Goal: Find contact information: Obtain details needed to contact an individual or organization

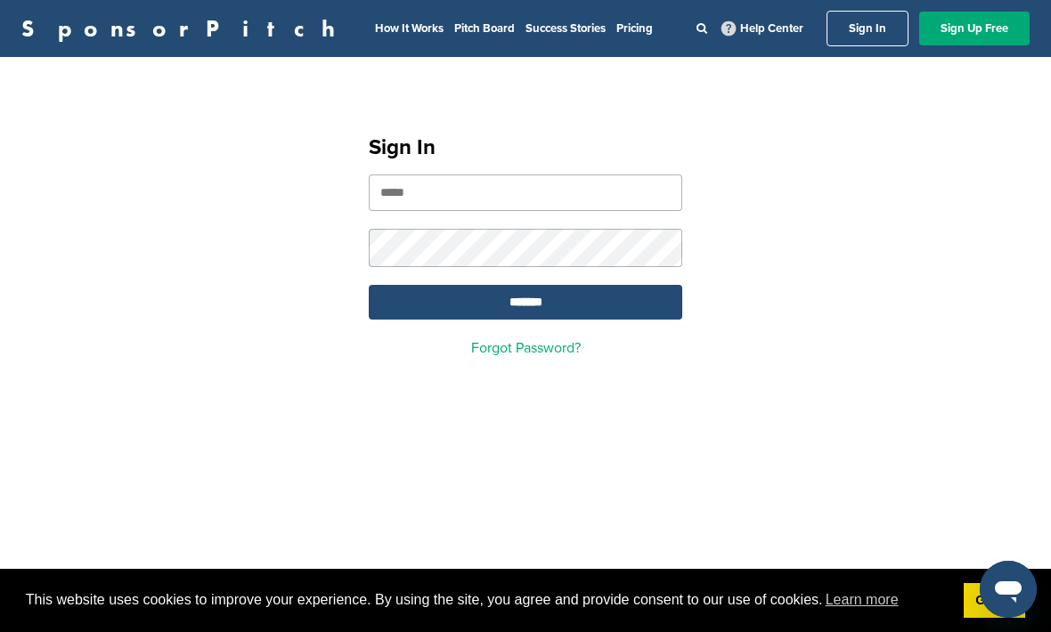
type input "**********"
click at [525, 305] on input "*******" at bounding box center [526, 302] width 314 height 35
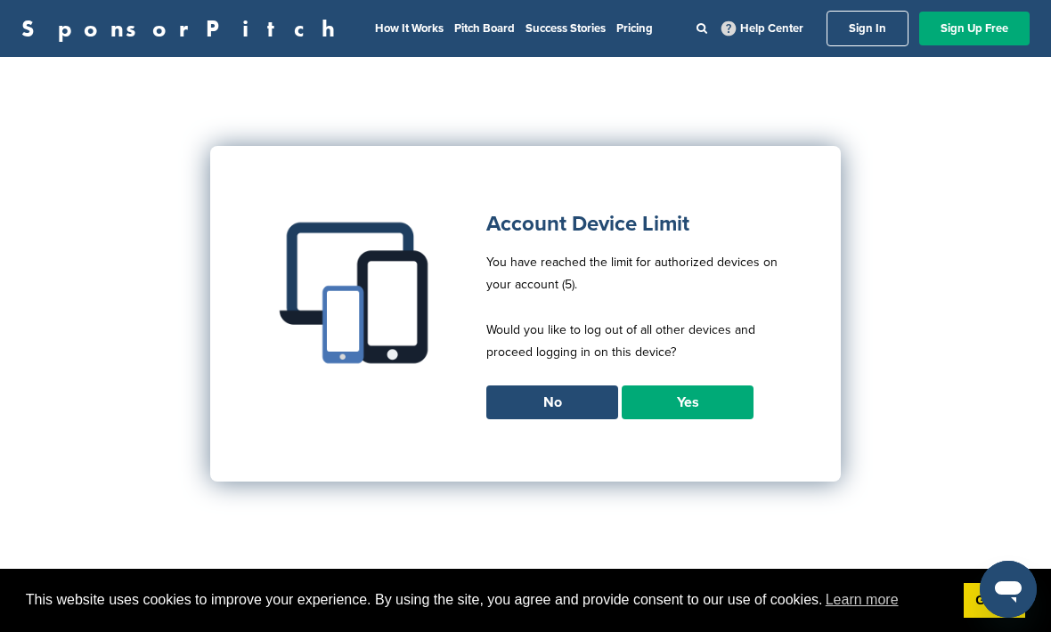
click at [705, 403] on link "Yes" at bounding box center [688, 403] width 132 height 34
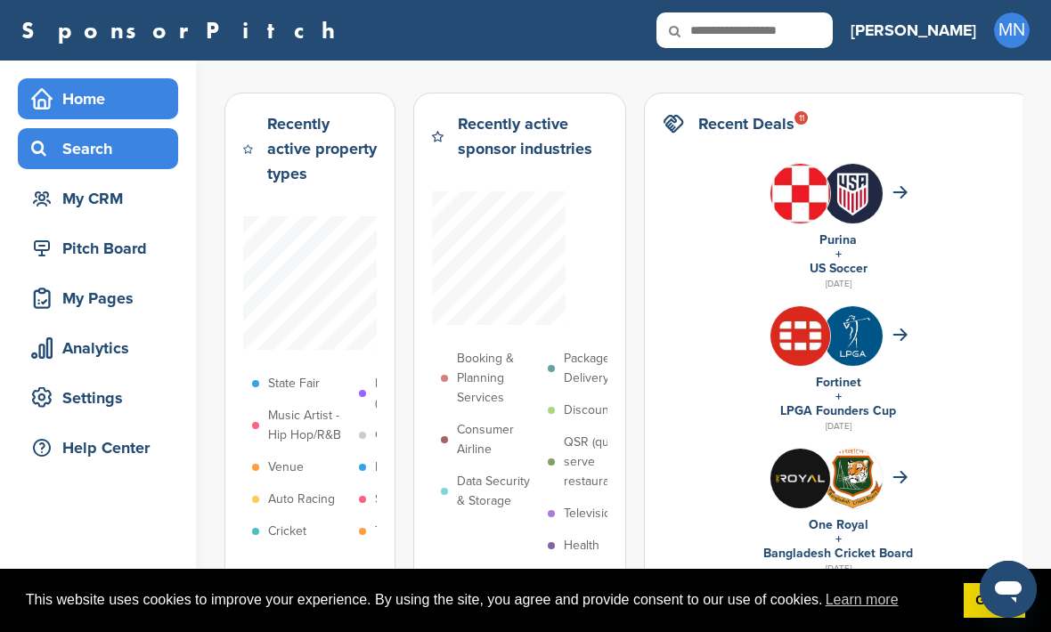
click at [110, 161] on div "Search" at bounding box center [102, 149] width 151 height 32
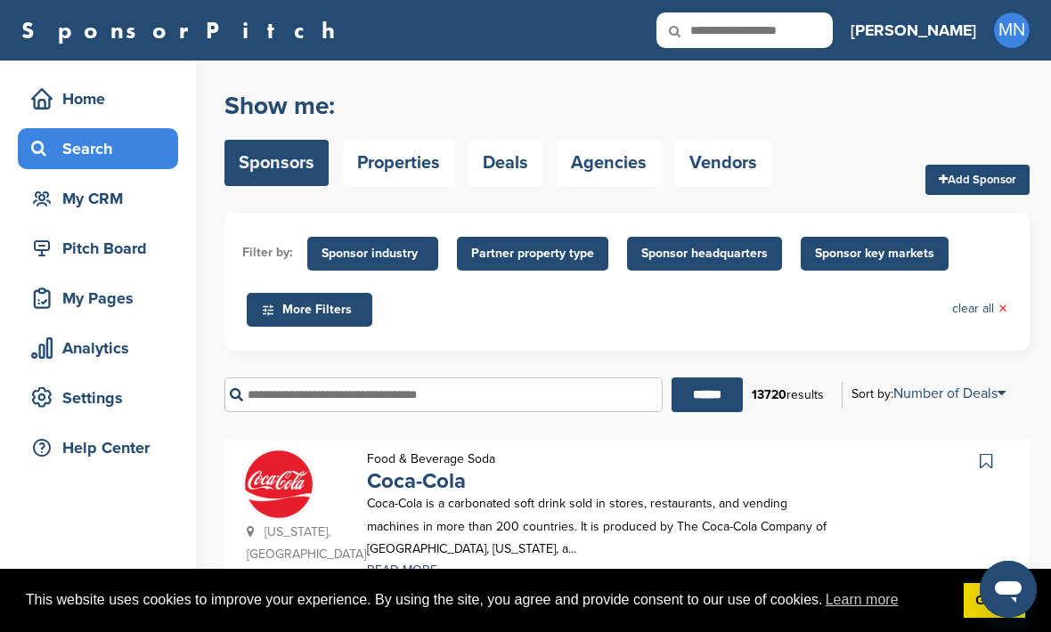
click at [463, 396] on input "text" at bounding box center [443, 395] width 438 height 35
click at [370, 249] on span "Sponsor industry" at bounding box center [373, 254] width 102 height 20
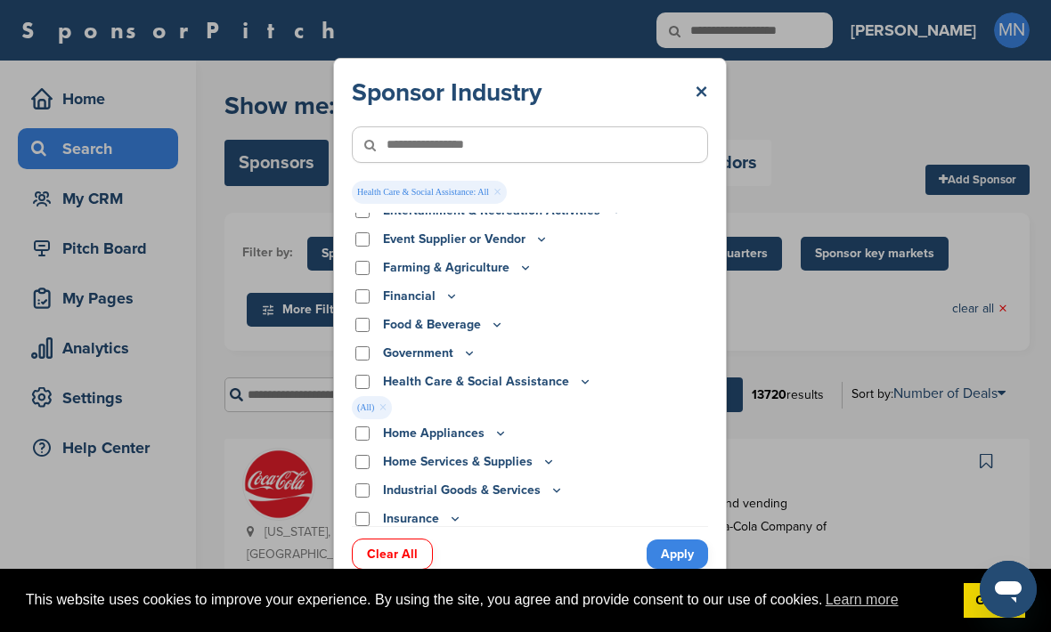
scroll to position [189, 0]
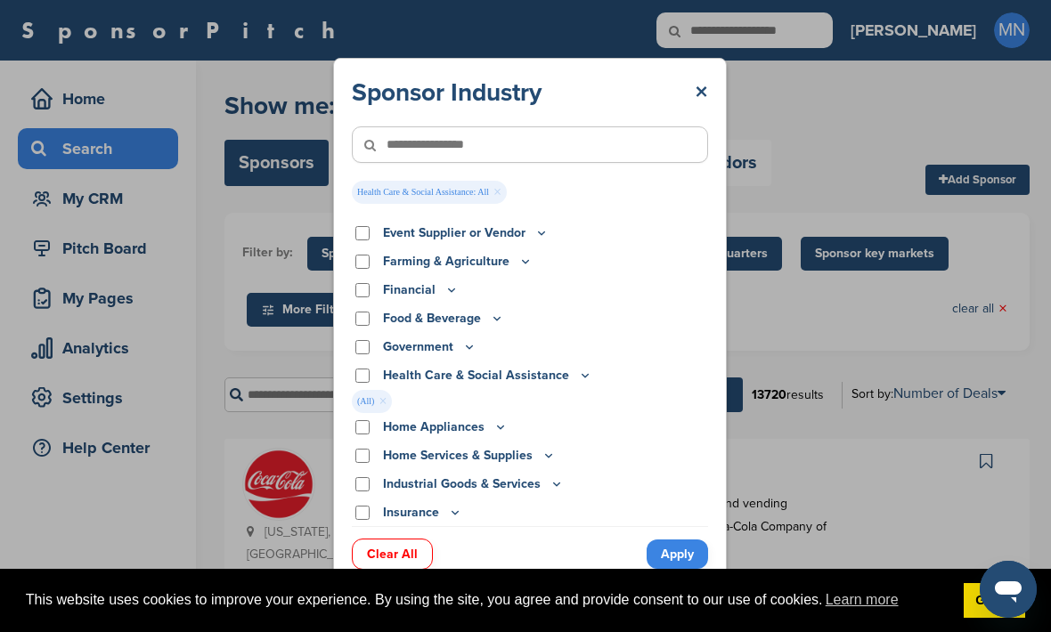
click at [687, 573] on div "This website uses cookies to improve your experience. By using the site, you ag…" at bounding box center [525, 601] width 1051 height 64
click at [992, 594] on icon "Open messaging window" at bounding box center [1008, 590] width 32 height 32
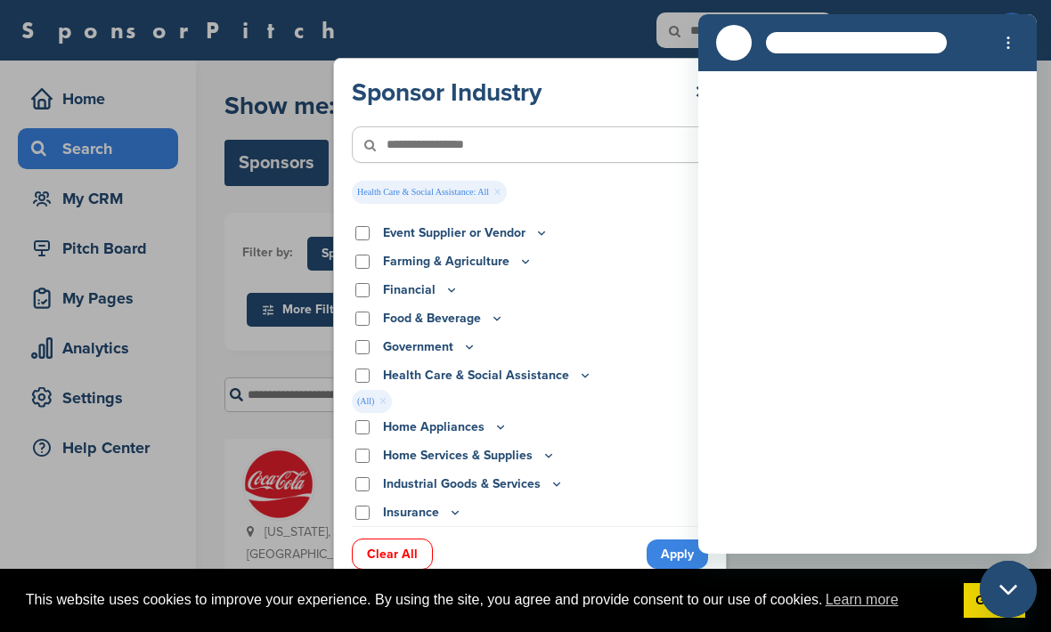
scroll to position [0, 0]
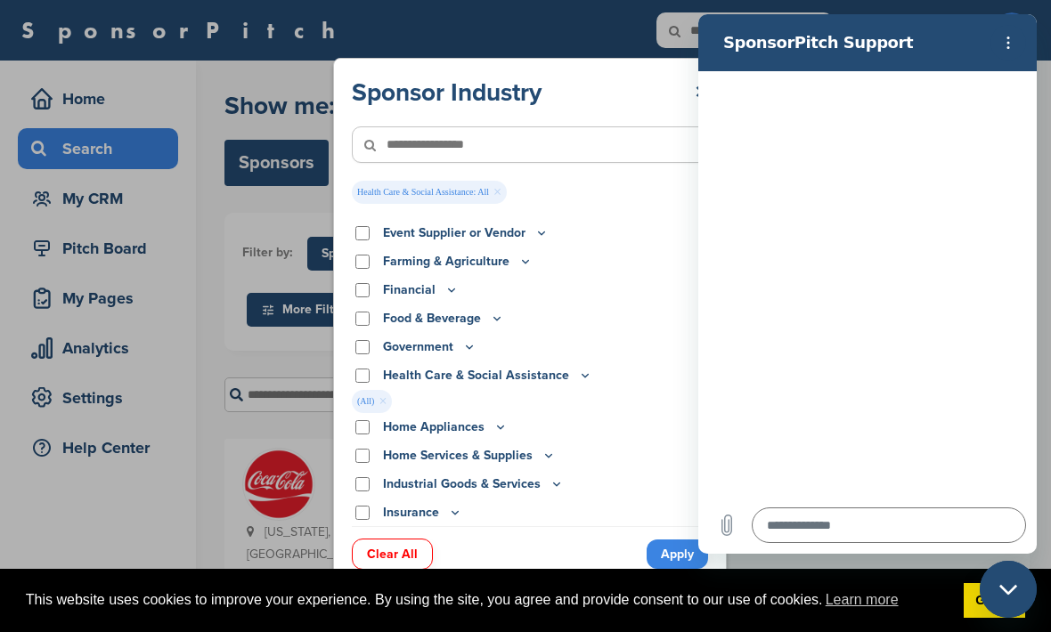
click at [1003, 594] on icon "Close messaging window" at bounding box center [1008, 590] width 19 height 12
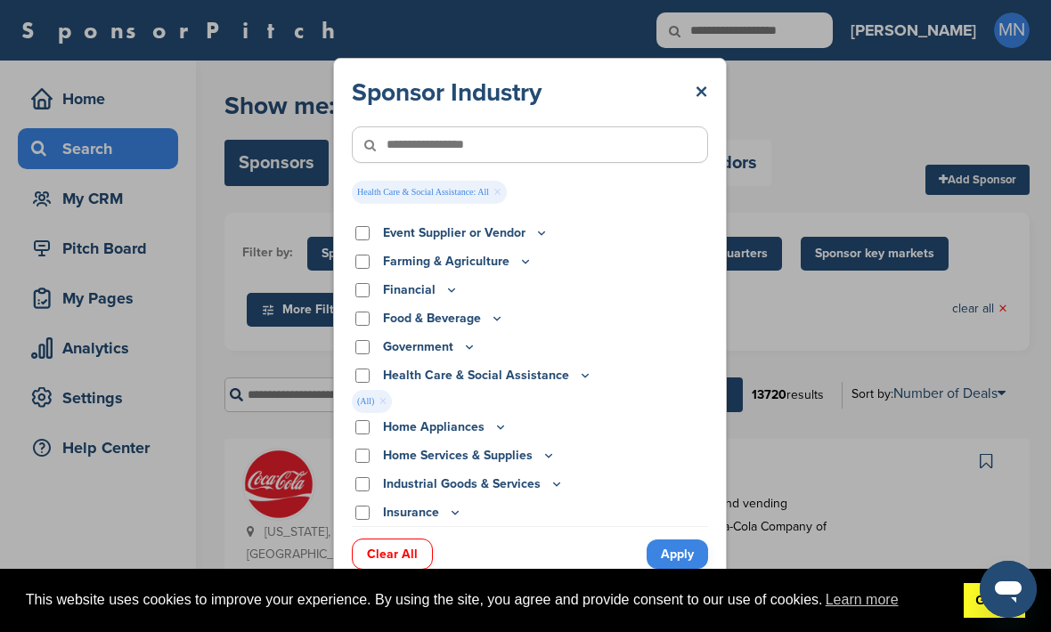
type textarea "*"
click at [974, 615] on link "Got it!" at bounding box center [994, 601] width 61 height 36
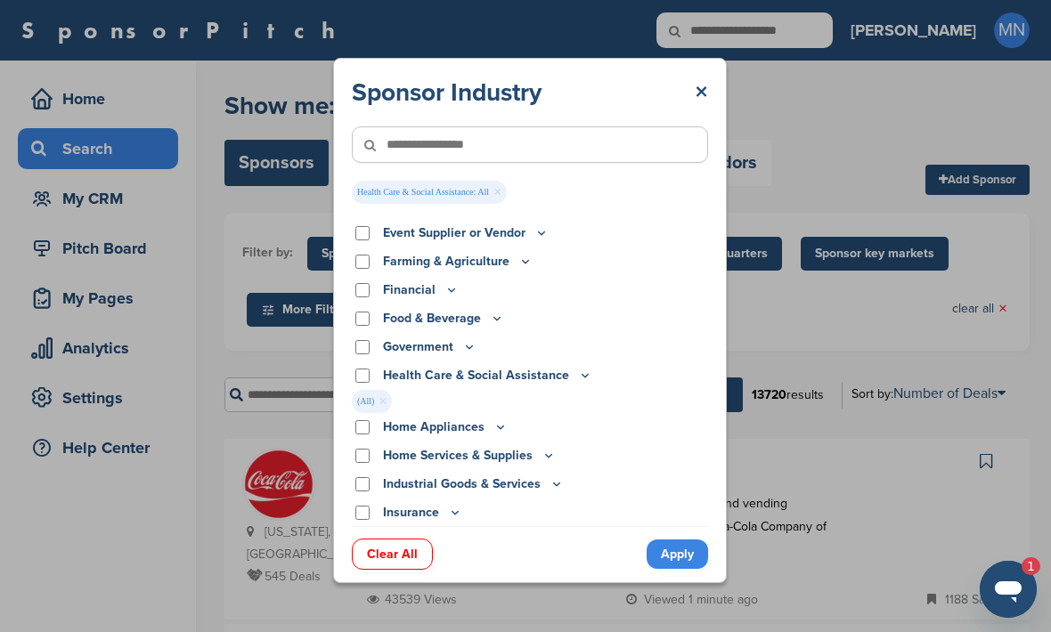
click at [690, 569] on link "Apply" at bounding box center [677, 554] width 61 height 29
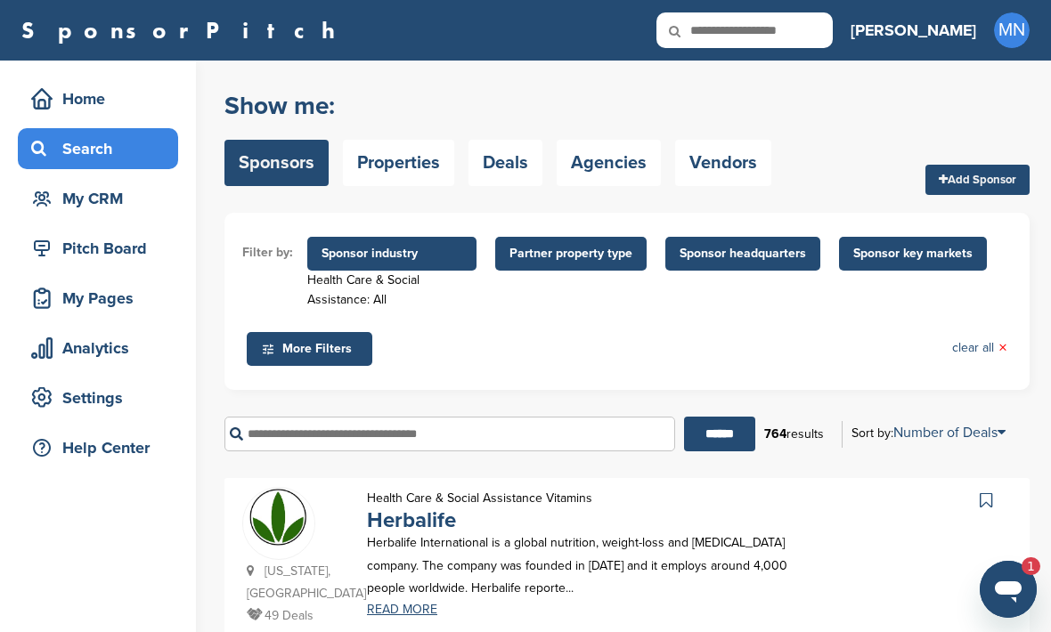
click at [775, 255] on span "Sponsor headquarters" at bounding box center [743, 254] width 126 height 20
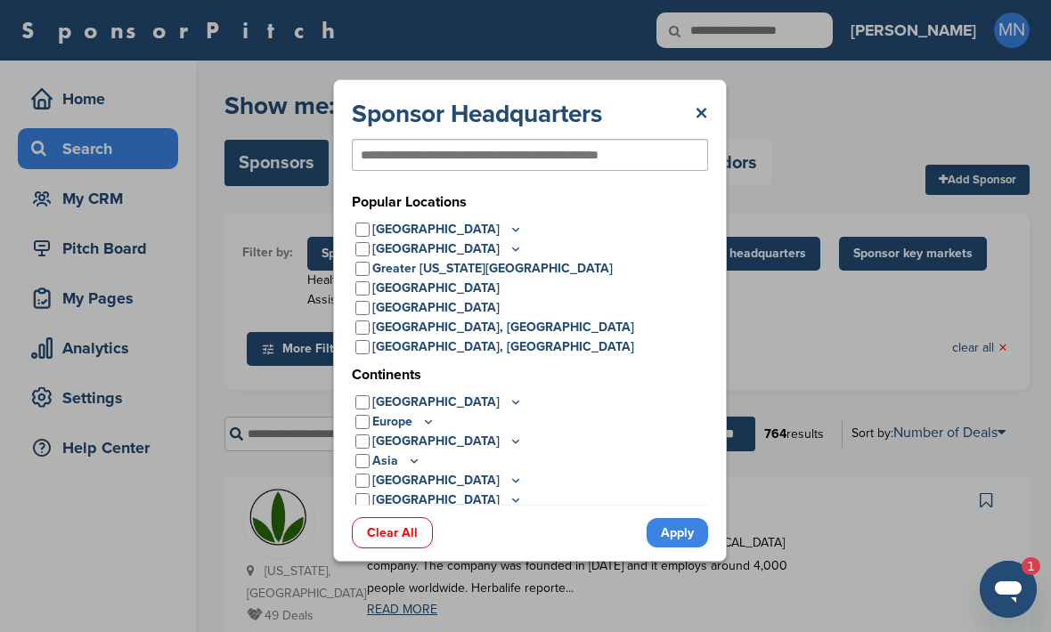
click at [411, 460] on icon at bounding box center [414, 461] width 6 height 3
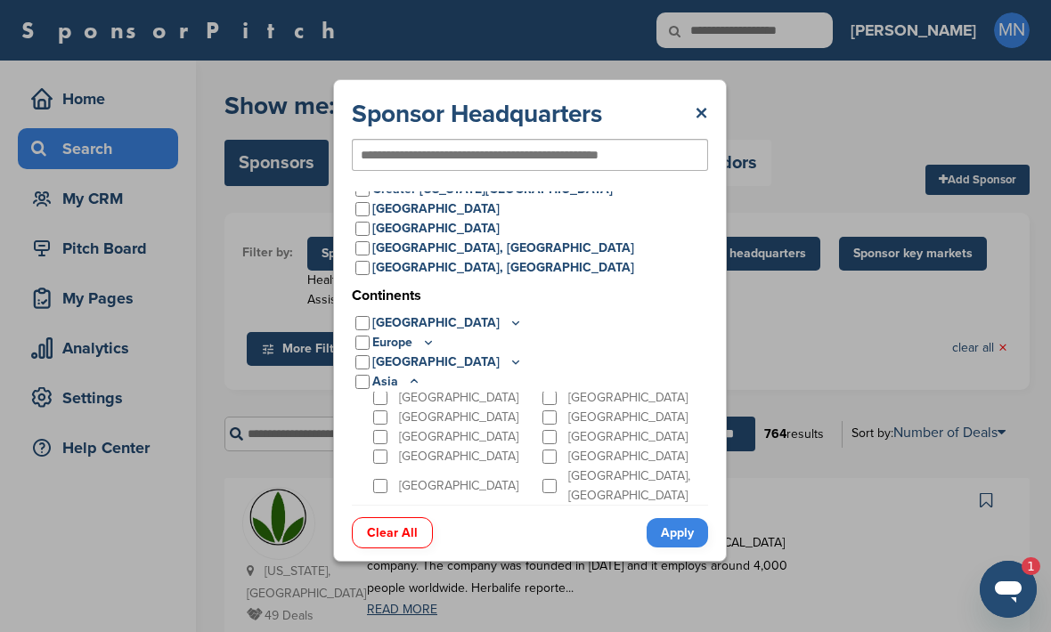
scroll to position [160, 0]
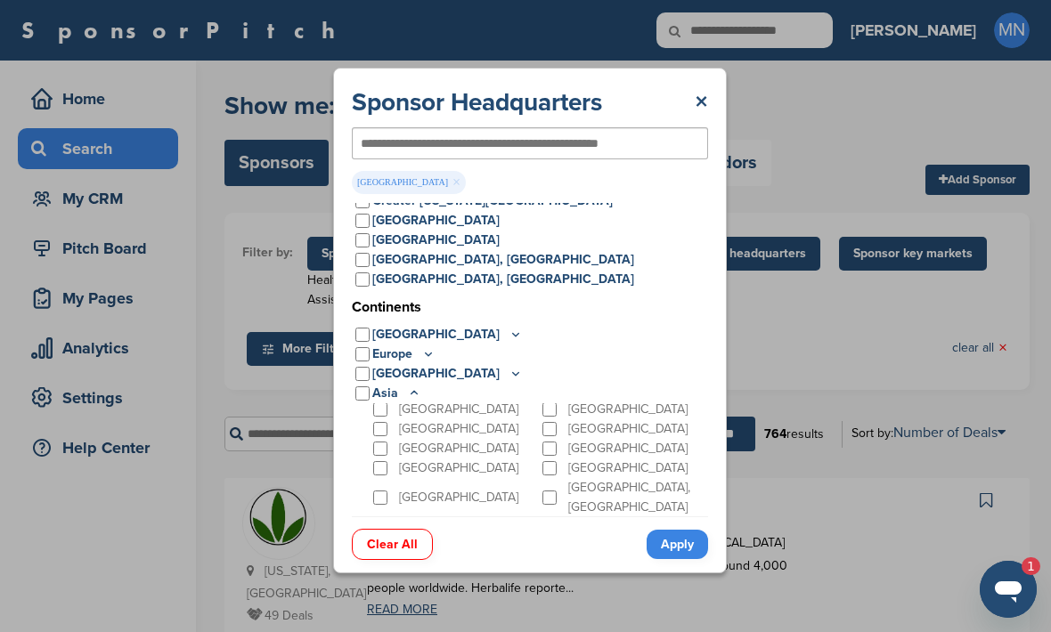
click at [681, 559] on link "Apply" at bounding box center [677, 544] width 61 height 29
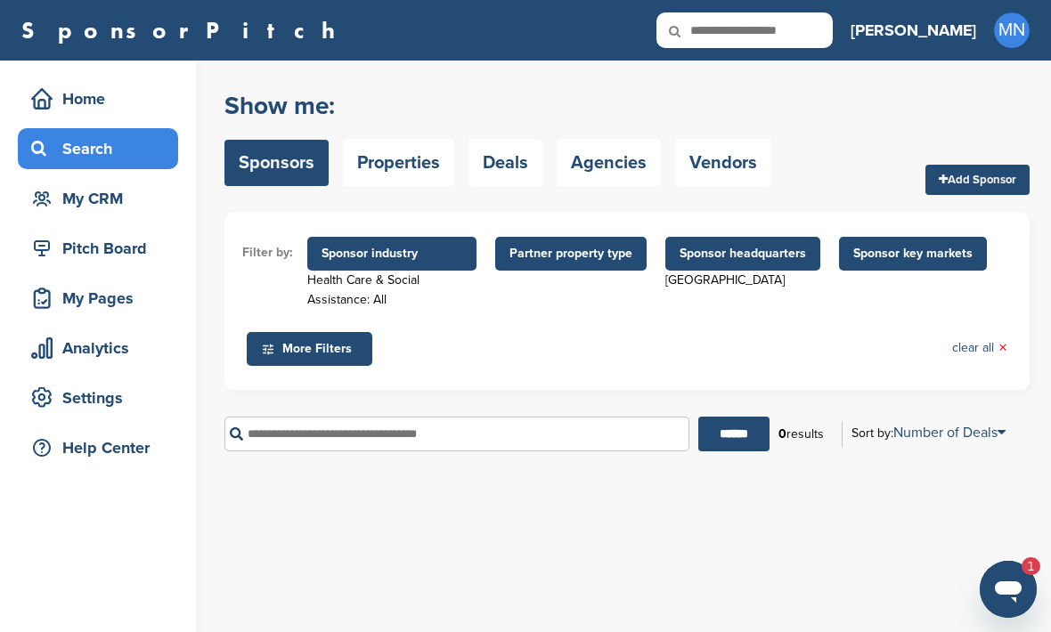
click at [408, 257] on span "Sponsor industry" at bounding box center [392, 254] width 141 height 20
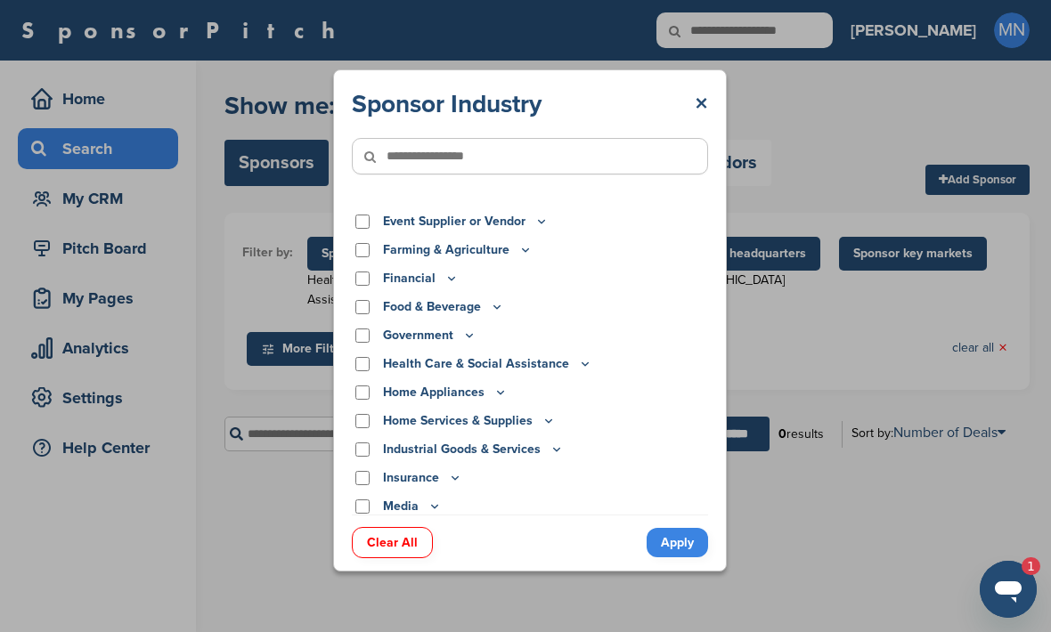
click at [668, 558] on link "Apply" at bounding box center [677, 542] width 61 height 29
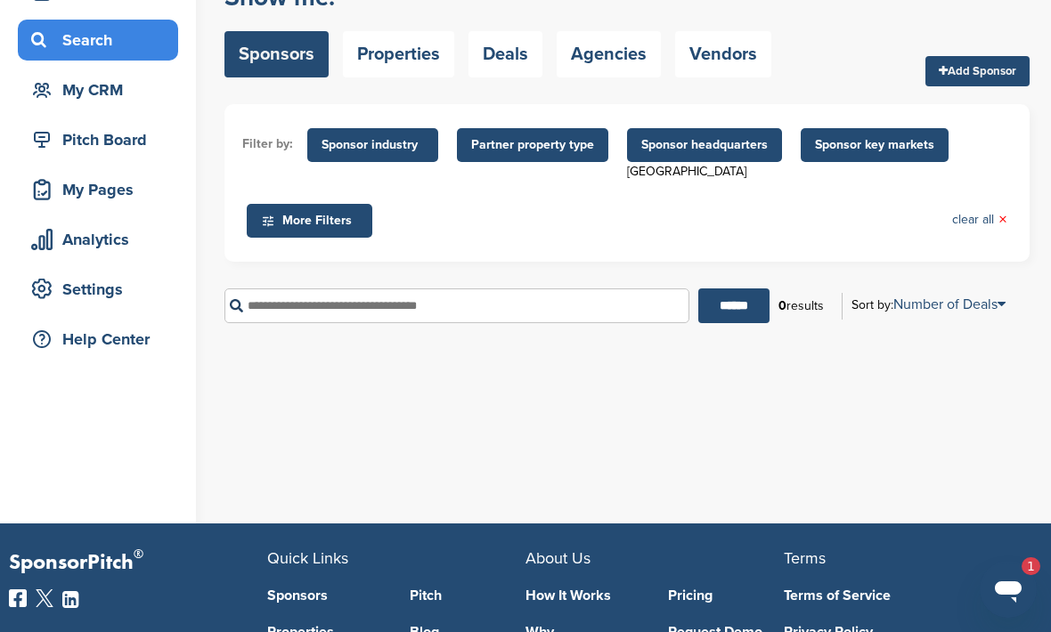
scroll to position [91, 0]
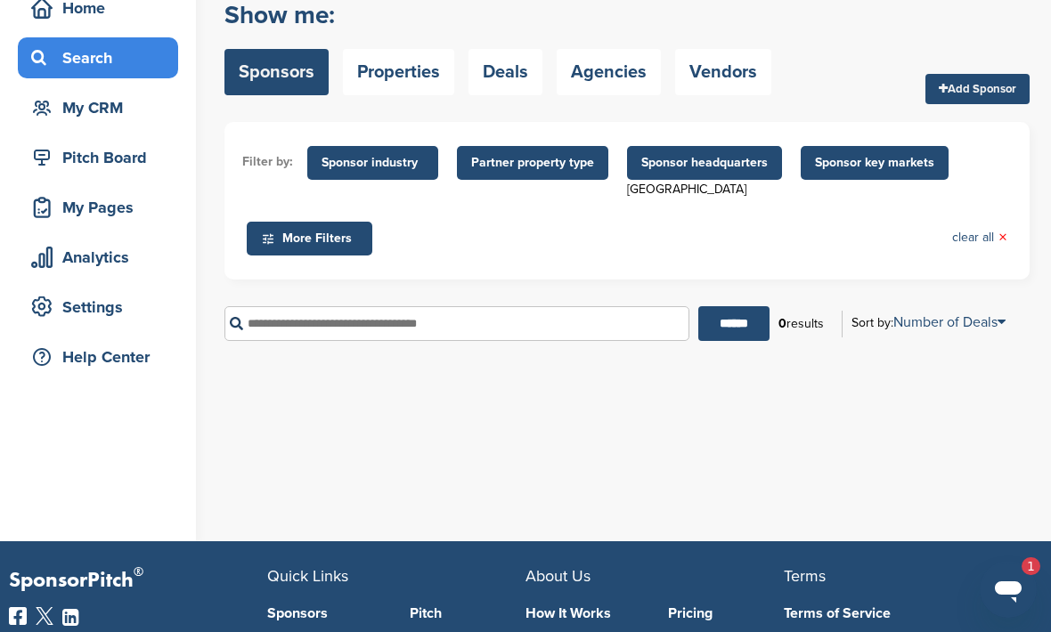
click at [414, 174] on span "Sponsor industry" at bounding box center [372, 163] width 131 height 34
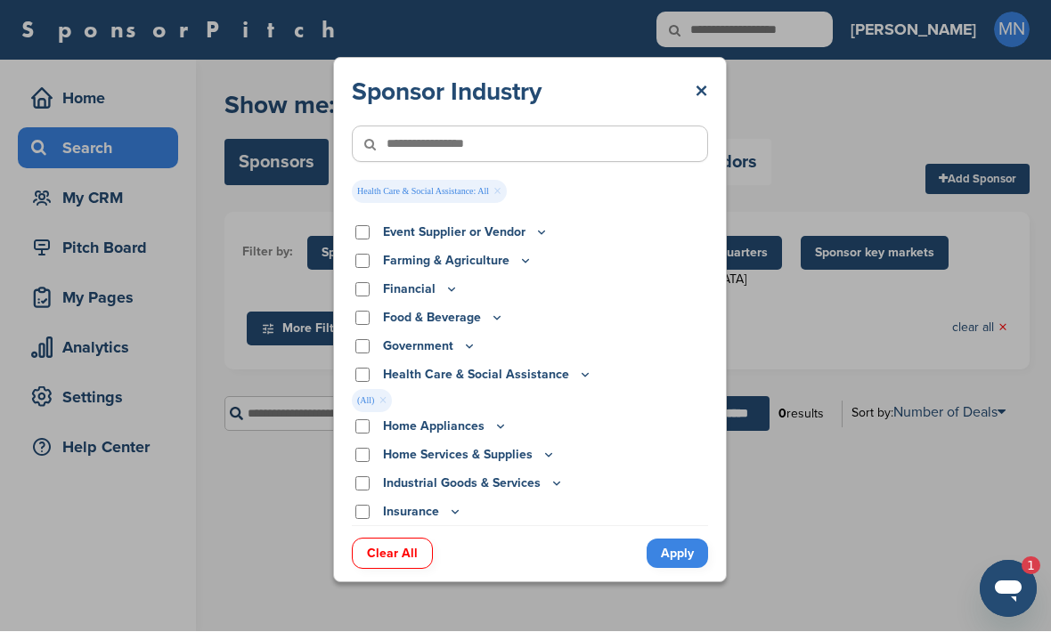
click at [671, 569] on link "Apply" at bounding box center [677, 554] width 61 height 29
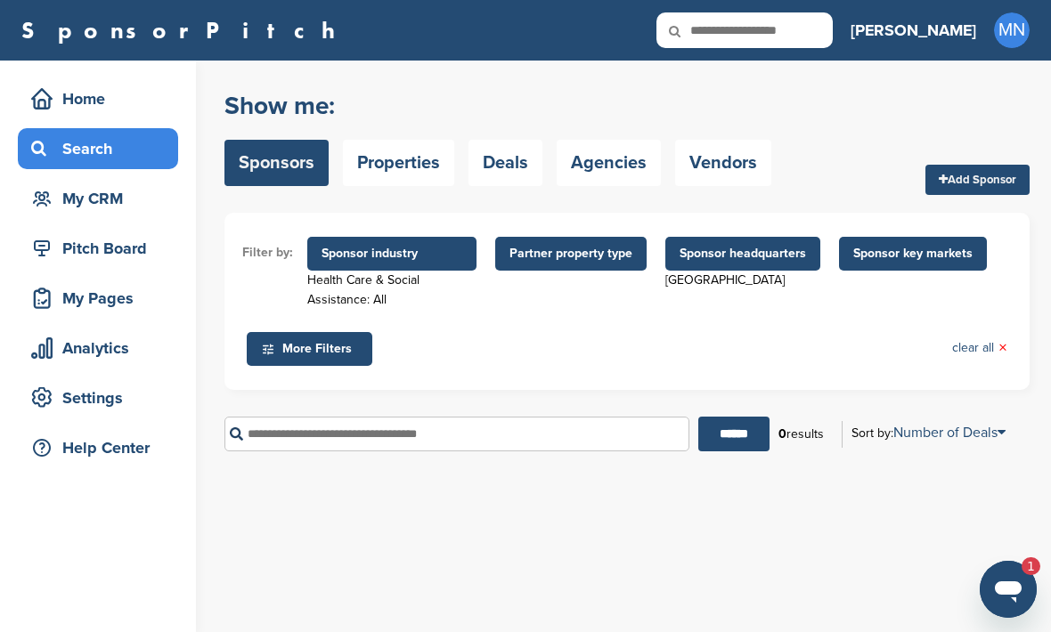
click at [697, 258] on span "Sponsor headquarters" at bounding box center [743, 254] width 126 height 20
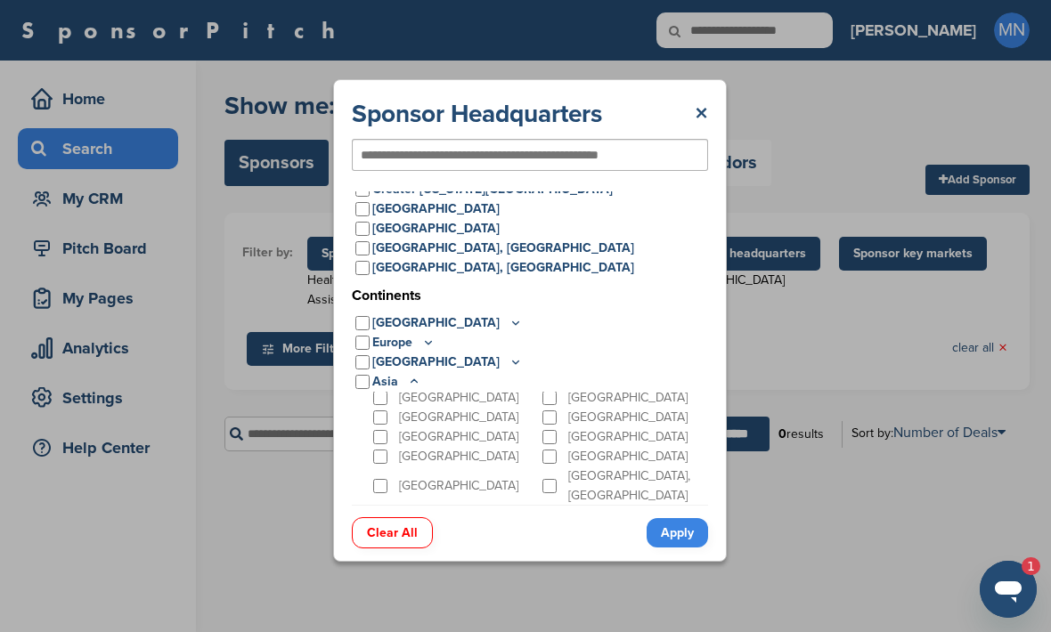
click at [826, 323] on div "Sponsor Headquarters × Popular Locations United States Midwest Illinois Indiana…" at bounding box center [530, 320] width 1060 height 641
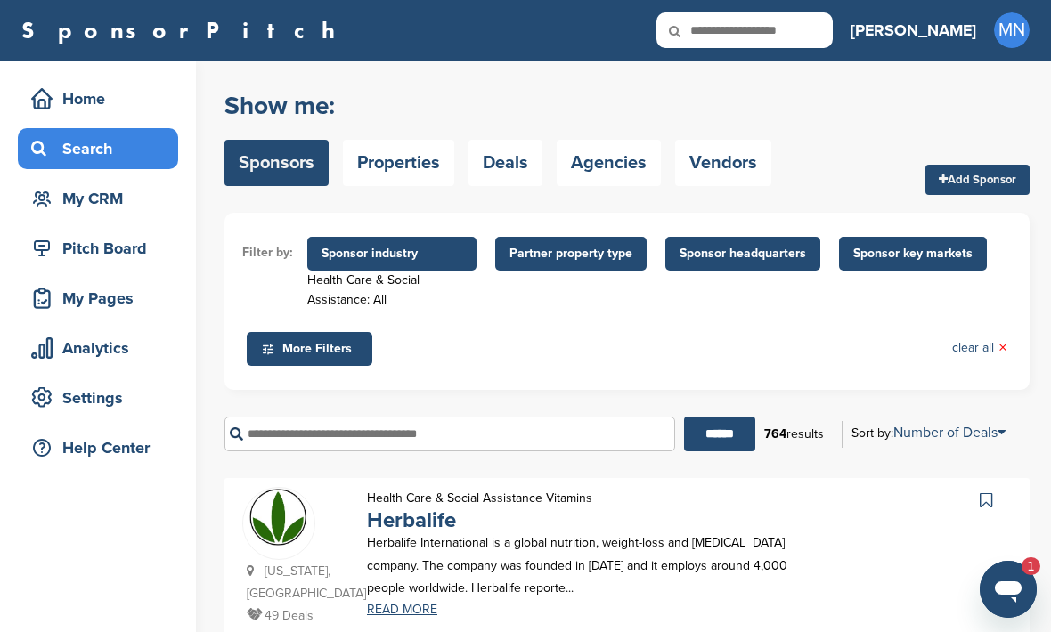
click at [932, 259] on span "Sponsor key markets" at bounding box center [912, 254] width 119 height 20
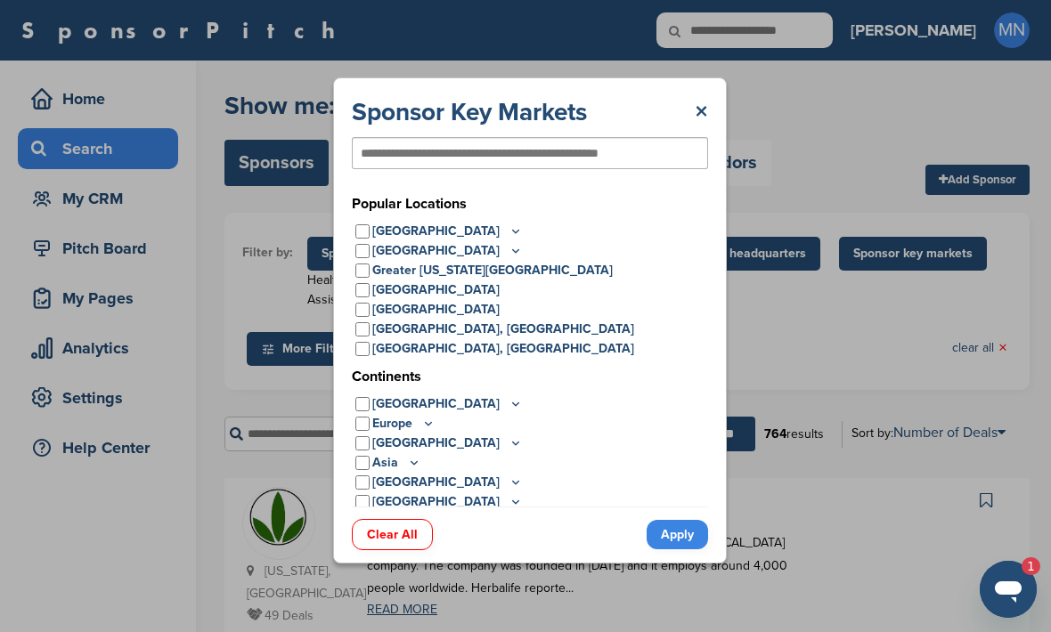
click at [411, 460] on icon at bounding box center [414, 462] width 14 height 15
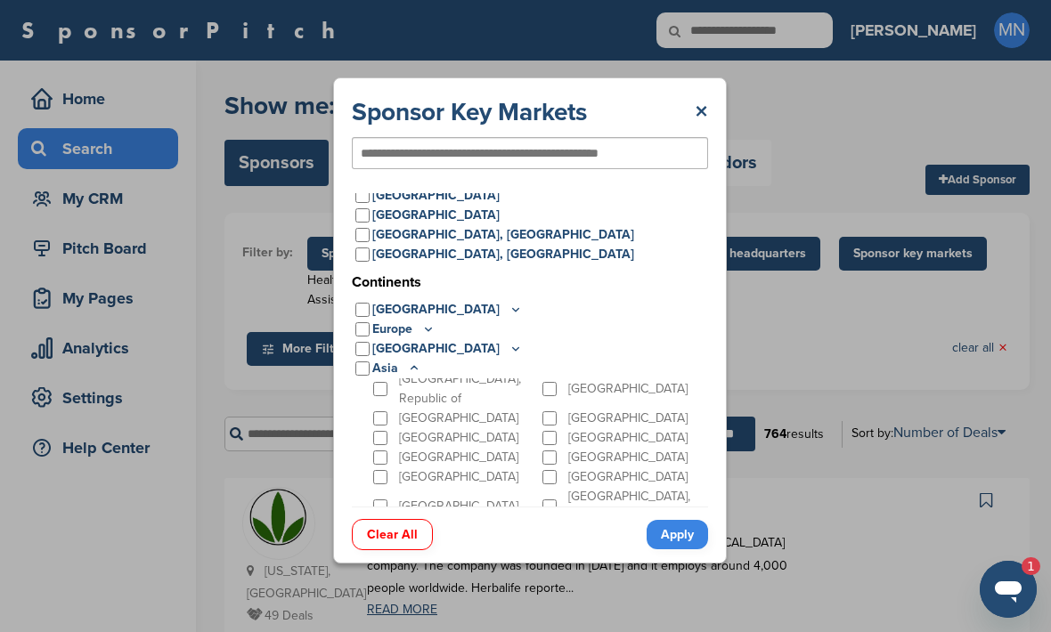
scroll to position [136, 0]
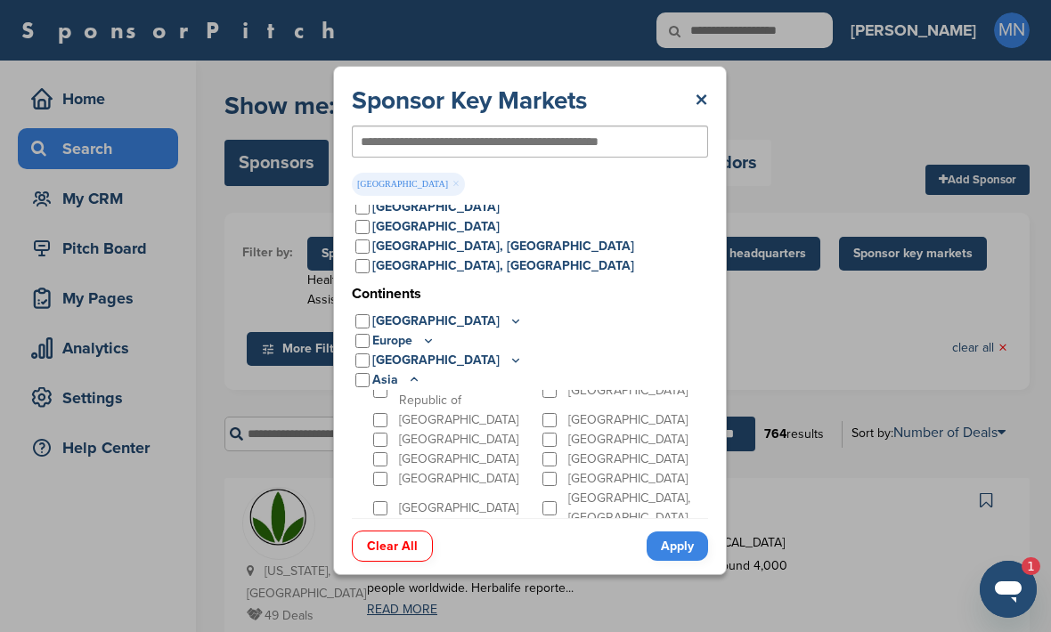
click at [672, 560] on link "Apply" at bounding box center [677, 546] width 61 height 29
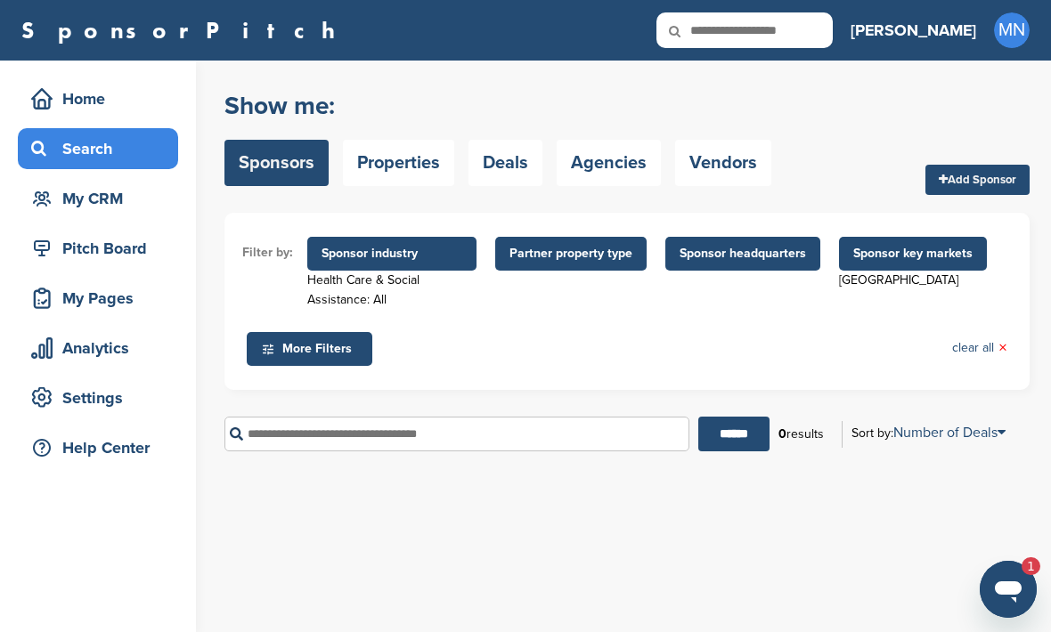
click at [884, 257] on span "Sponsor key markets" at bounding box center [912, 254] width 119 height 20
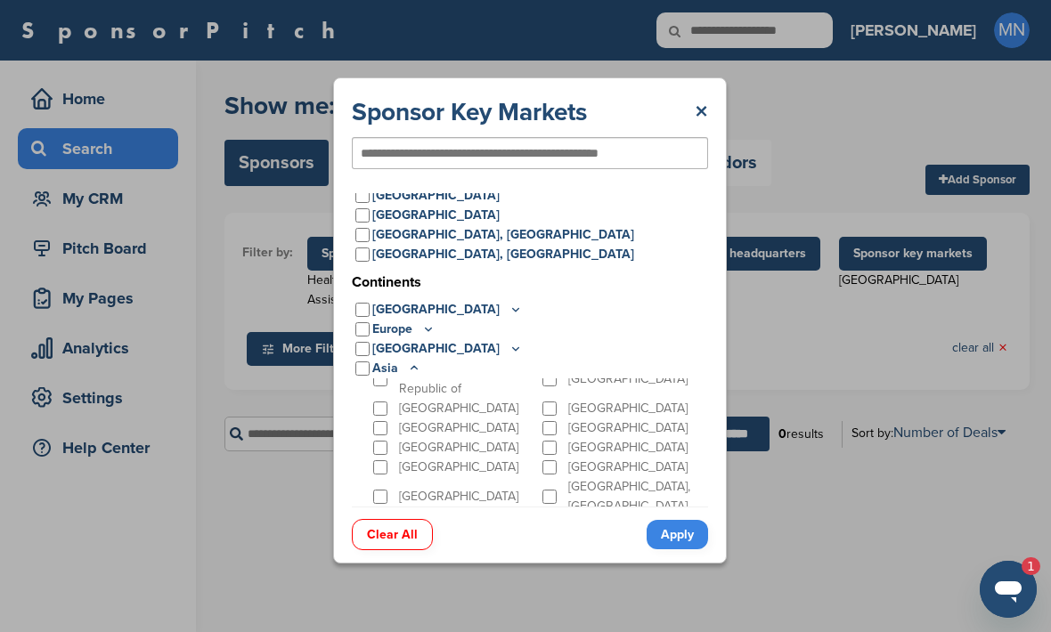
click at [687, 550] on link "Apply" at bounding box center [677, 534] width 61 height 29
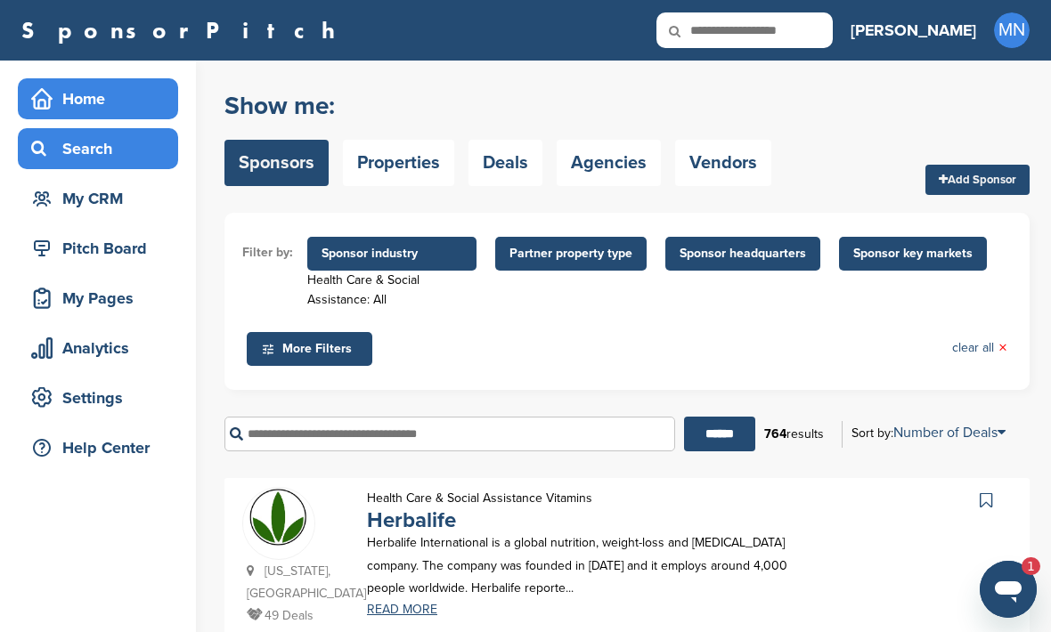
click at [112, 106] on div "Home" at bounding box center [102, 99] width 151 height 32
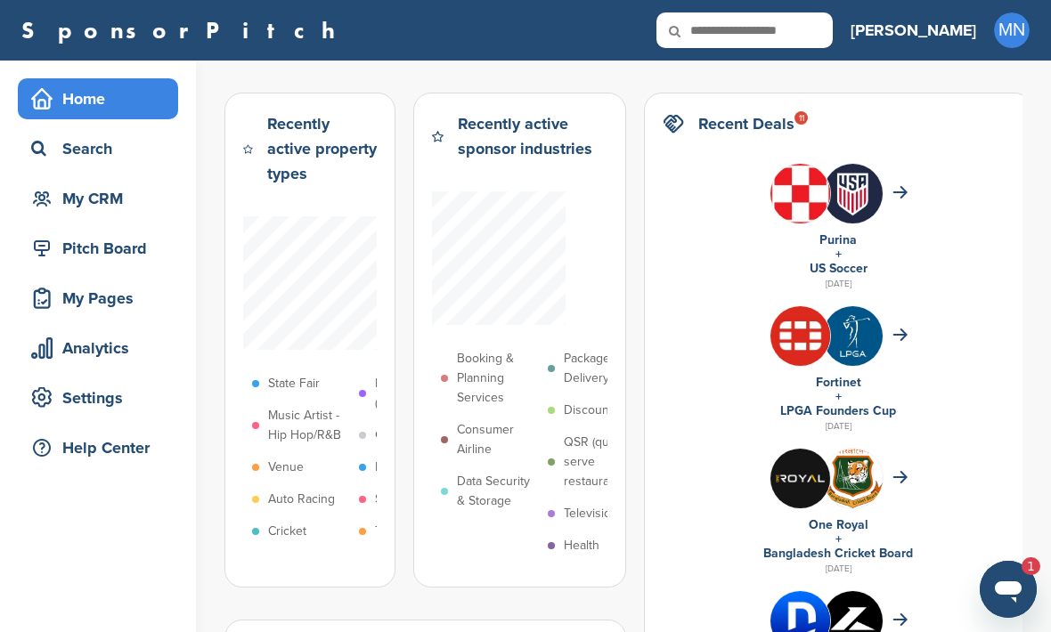
click at [118, 169] on div "Home Search My CRM" at bounding box center [98, 148] width 160 height 141
click at [121, 143] on div "Search" at bounding box center [102, 149] width 151 height 32
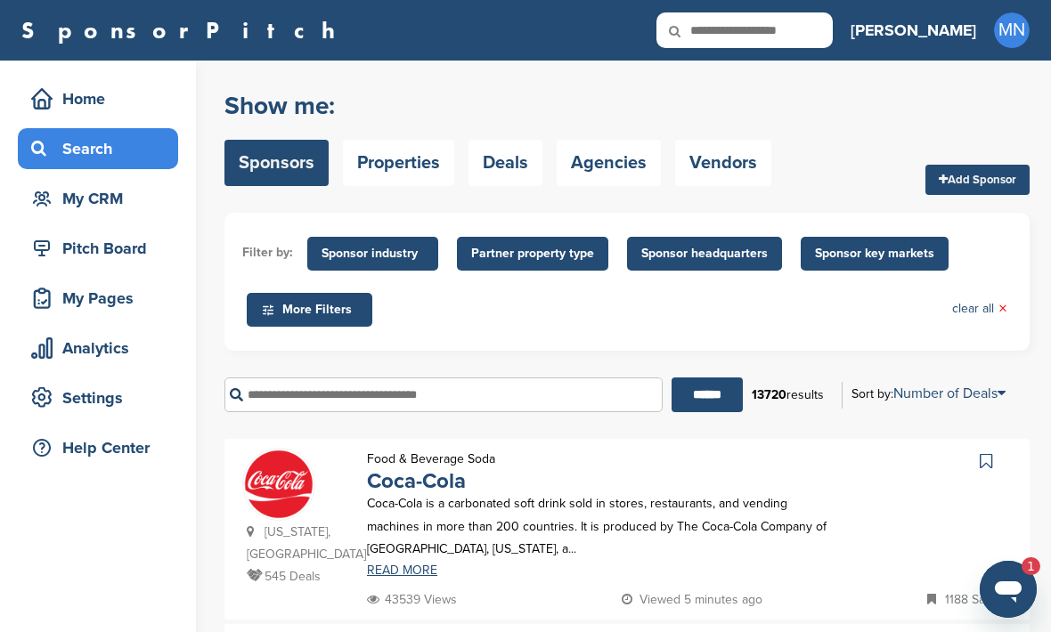
click at [561, 261] on span "Partner property type" at bounding box center [532, 254] width 123 height 20
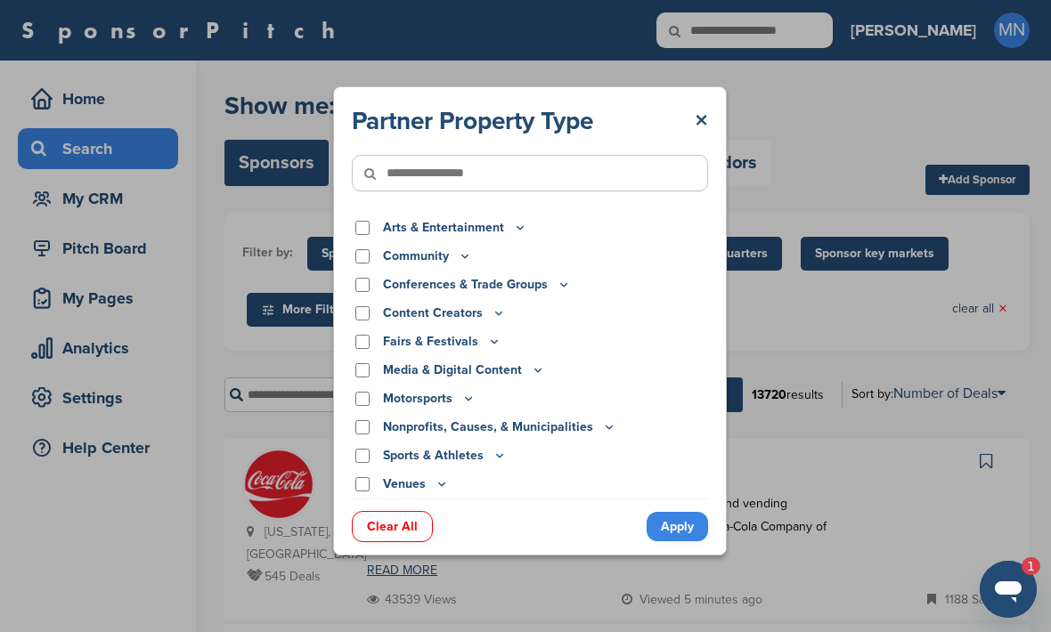
click at [808, 311] on div "Partner Property Type × Arts & Entertainment Actor/Actress Amusement Park Aquar…" at bounding box center [530, 320] width 1060 height 641
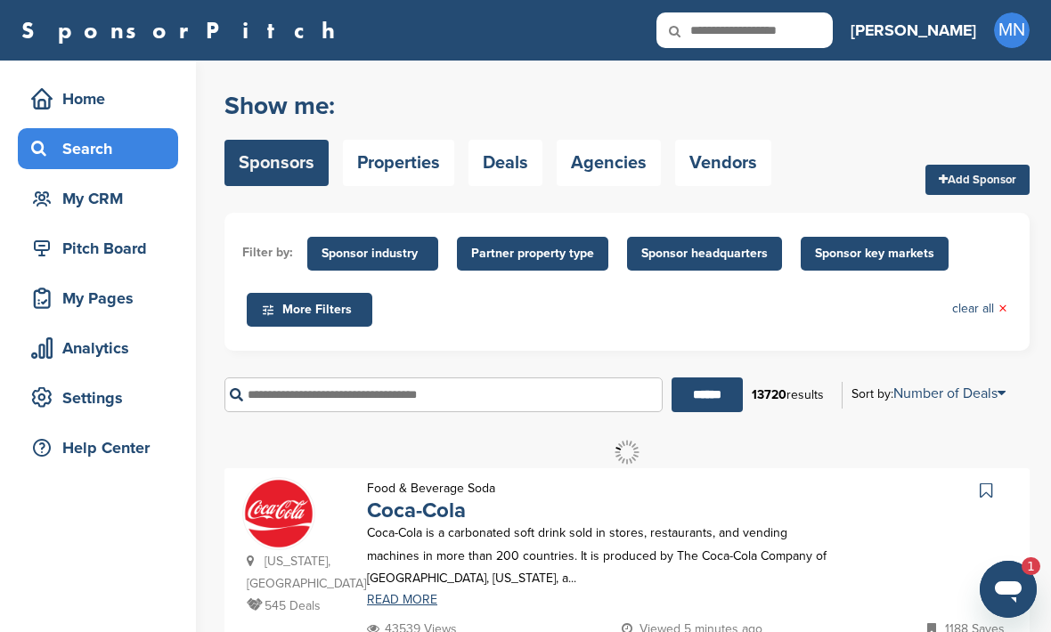
click at [842, 258] on span "Sponsor key markets" at bounding box center [874, 254] width 119 height 20
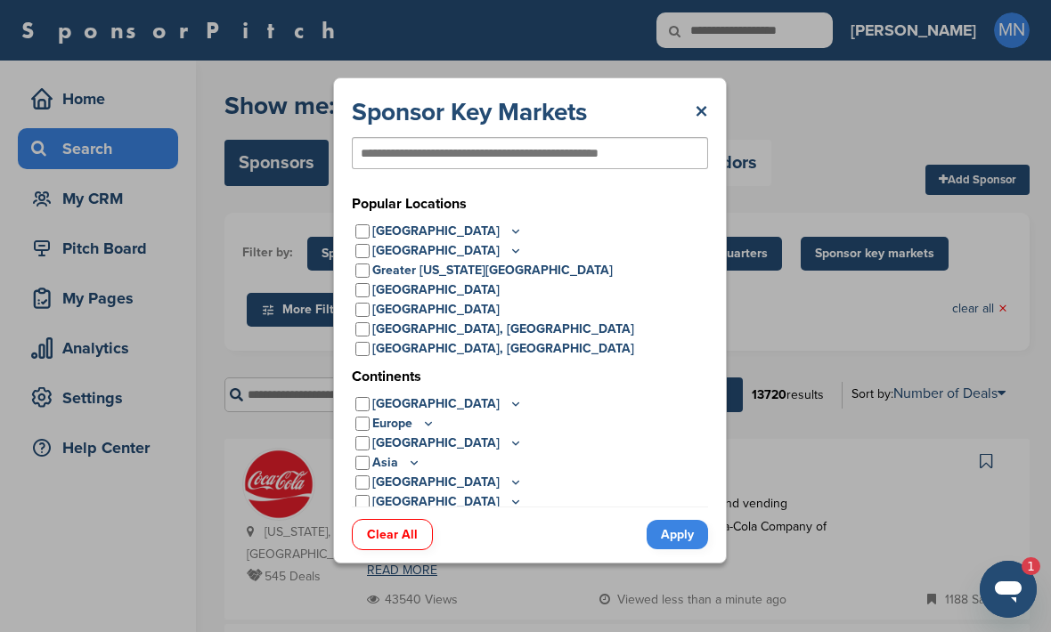
click at [407, 465] on icon at bounding box center [414, 462] width 14 height 15
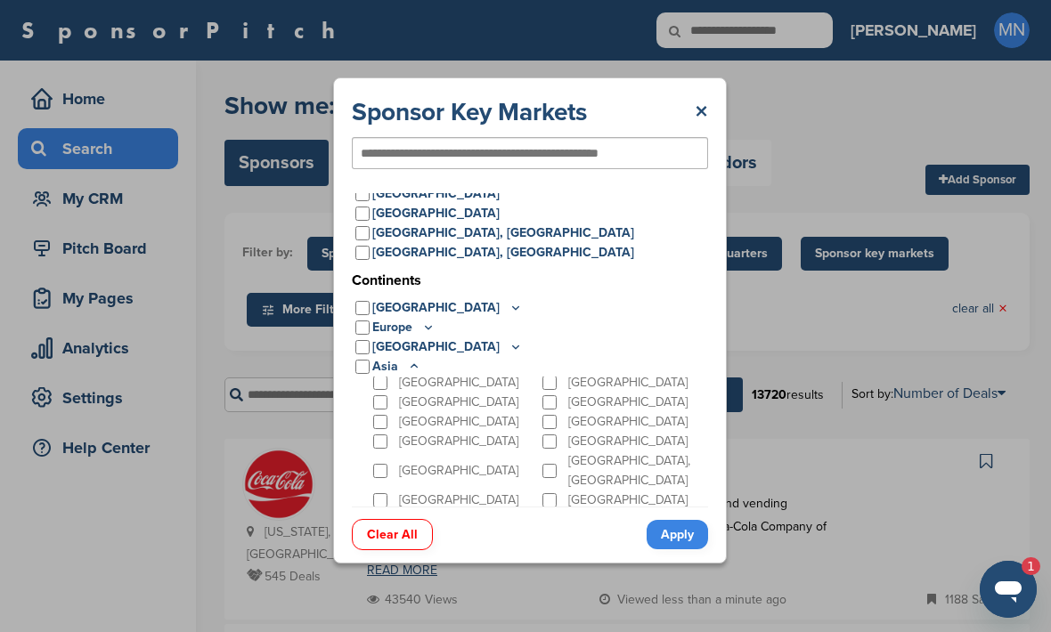
scroll to position [94, 0]
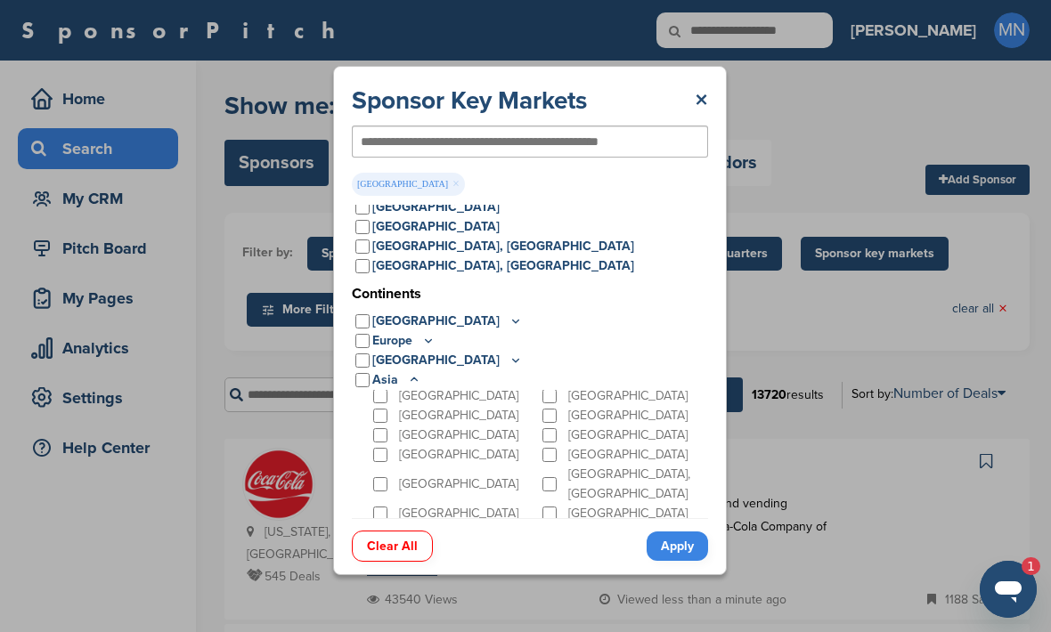
click at [671, 561] on link "Apply" at bounding box center [677, 546] width 61 height 29
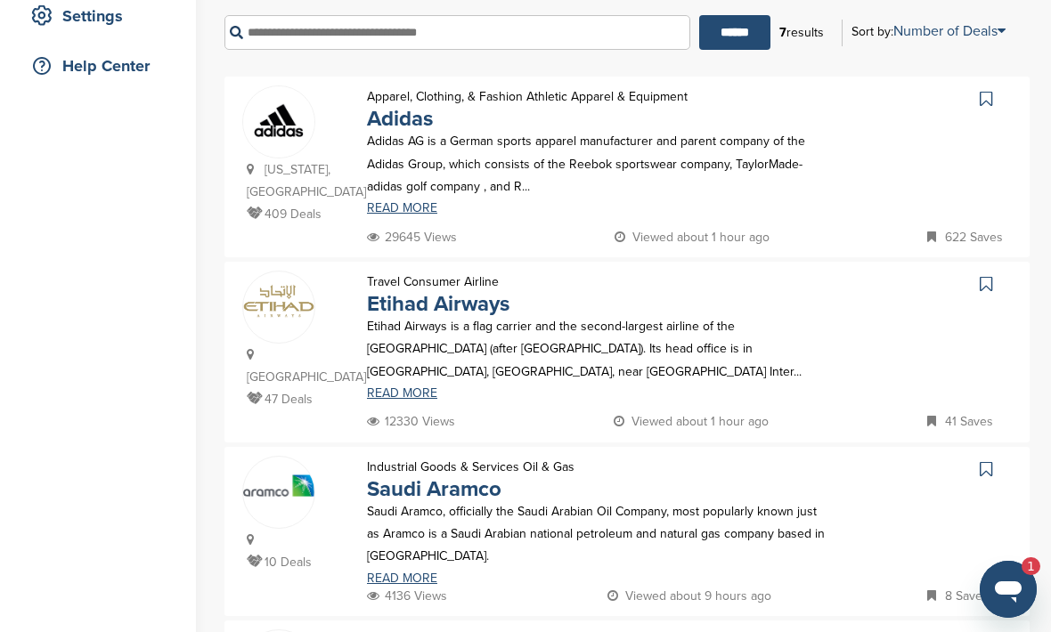
scroll to position [373, 0]
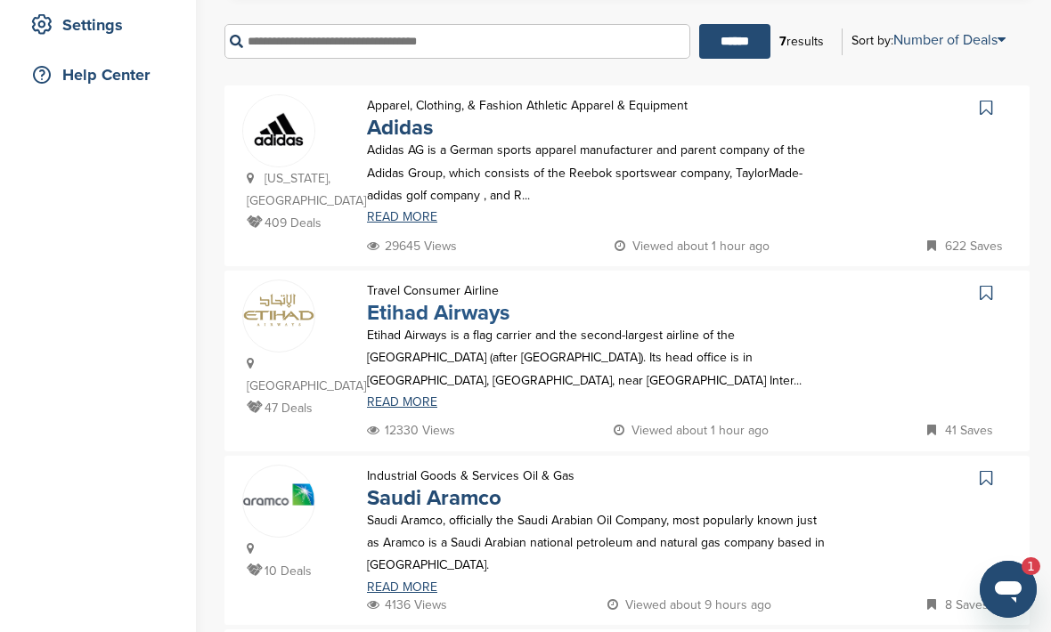
click at [468, 322] on link "Etihad Airways" at bounding box center [438, 313] width 143 height 26
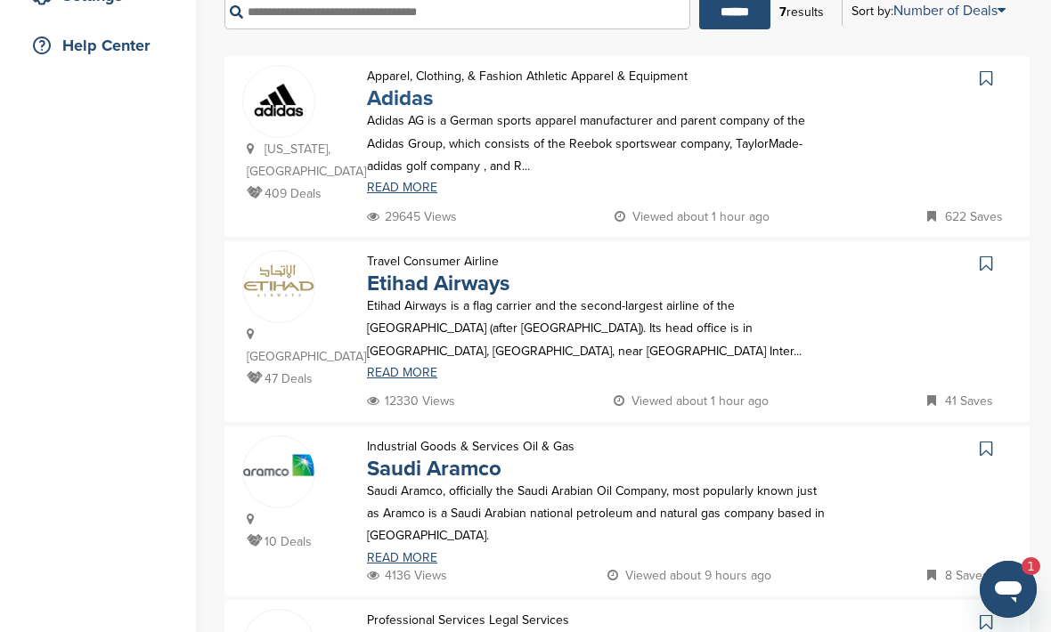
click at [402, 105] on link "Adidas" at bounding box center [400, 99] width 66 height 26
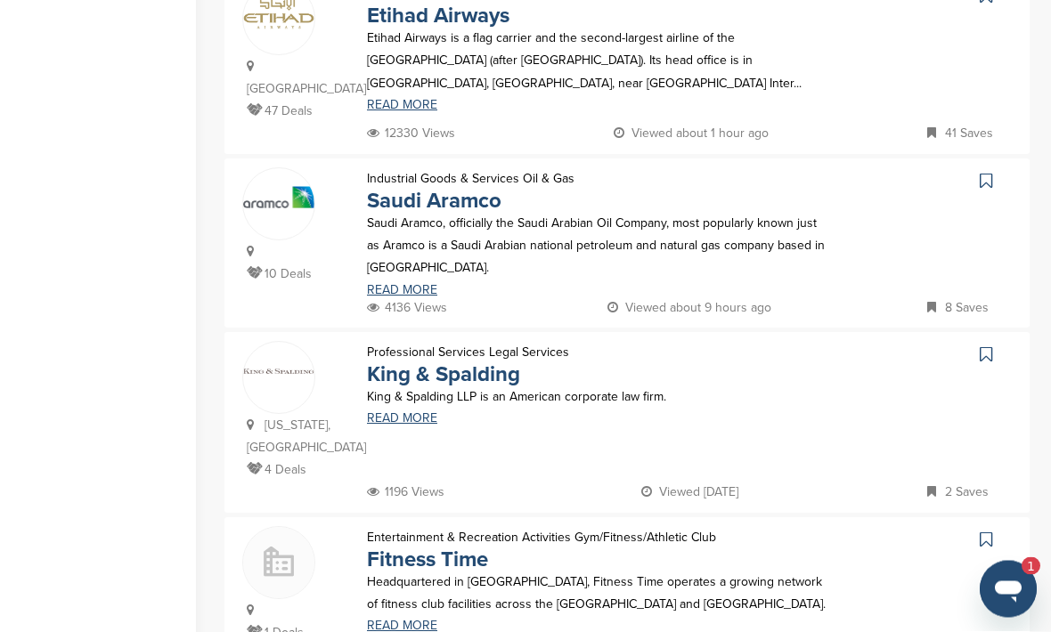
scroll to position [671, 0]
click at [449, 213] on link "Saudi Aramco" at bounding box center [434, 201] width 134 height 26
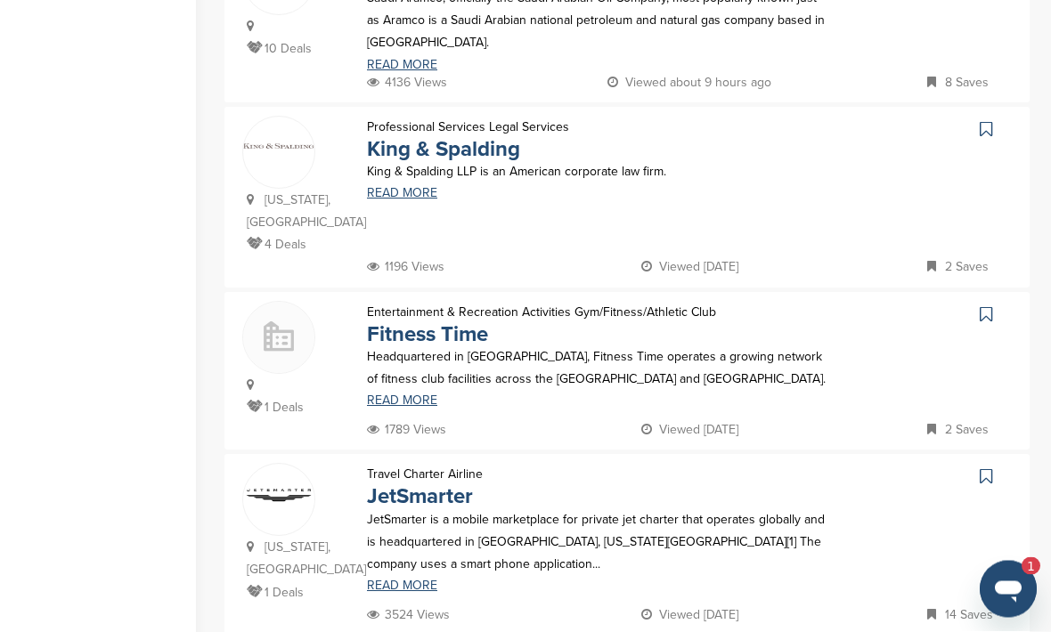
scroll to position [896, 0]
click at [420, 322] on link "Fitness Time" at bounding box center [427, 335] width 121 height 26
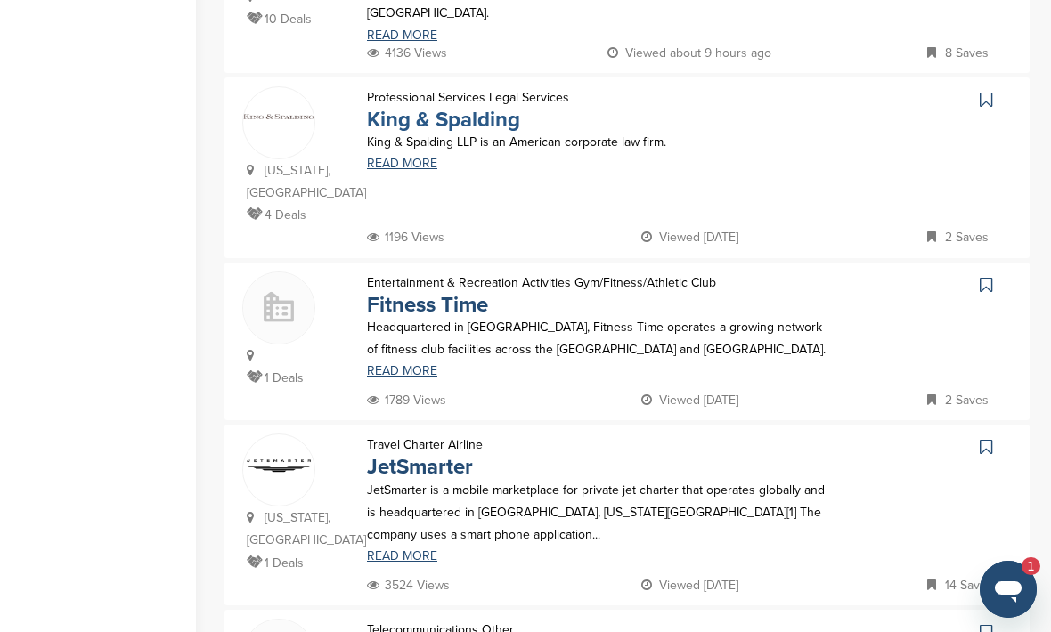
click at [449, 113] on link "King & Spalding" at bounding box center [443, 120] width 153 height 26
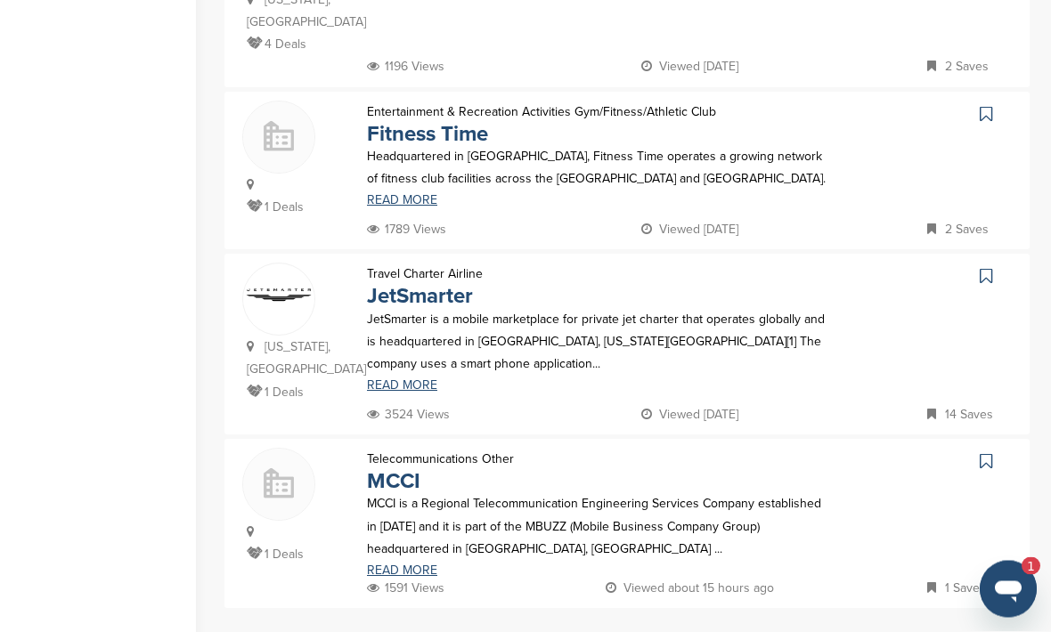
scroll to position [1096, 0]
click at [412, 283] on link "JetSmarter" at bounding box center [420, 296] width 106 height 26
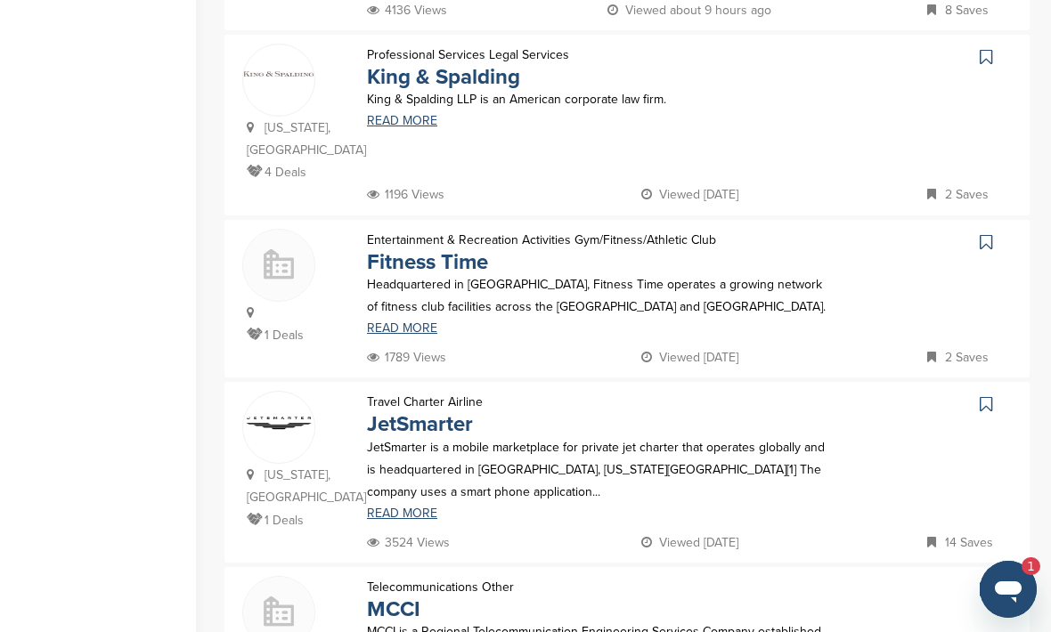
scroll to position [942, 0]
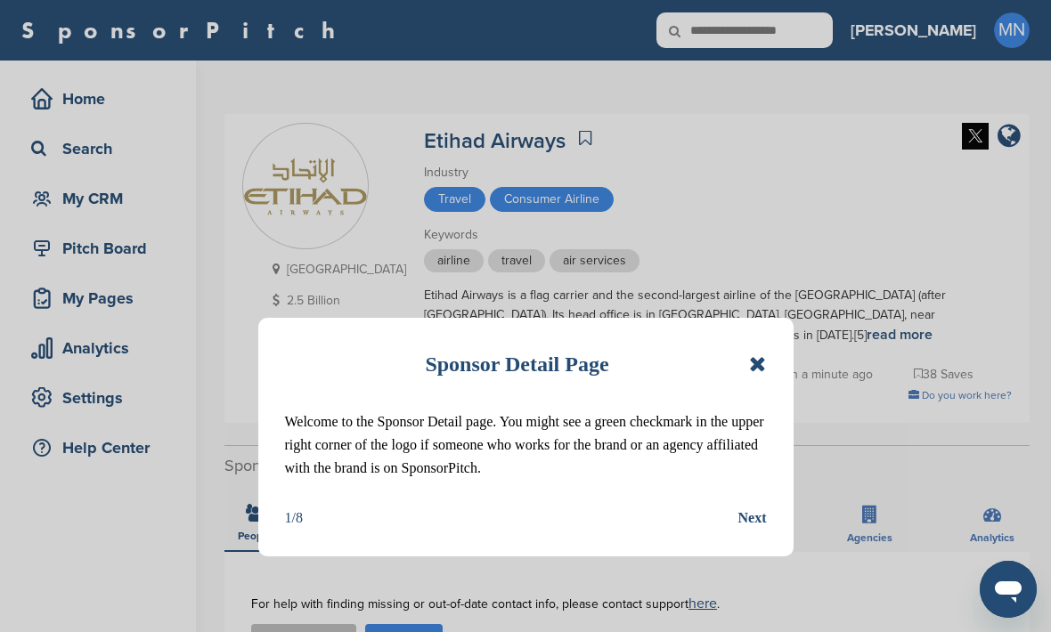
click at [761, 366] on icon at bounding box center [757, 364] width 17 height 21
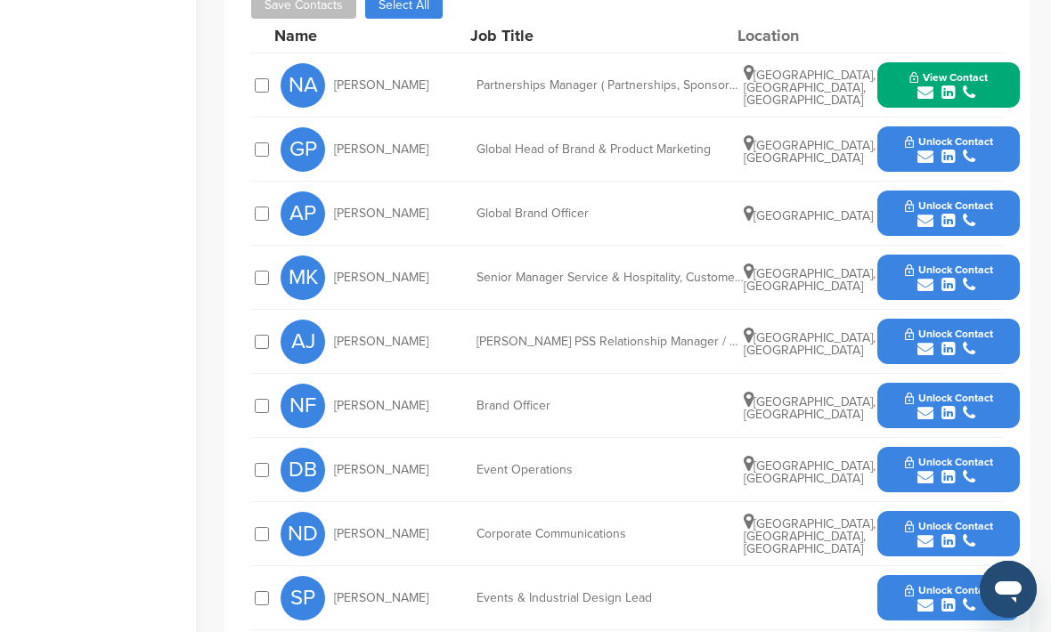
scroll to position [634, 0]
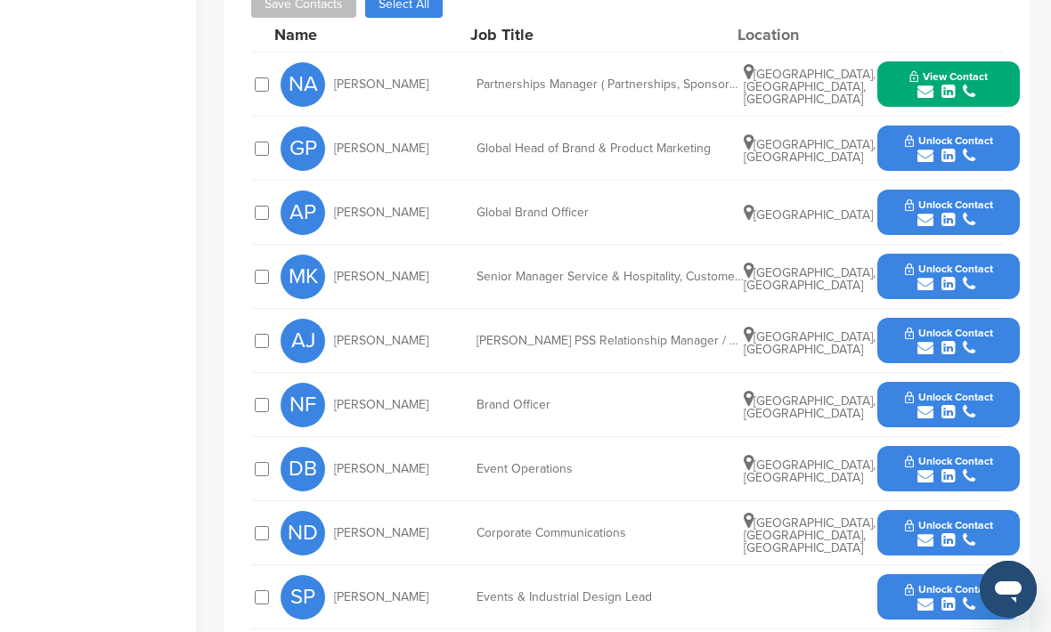
click at [928, 82] on span "View Contact" at bounding box center [948, 76] width 78 height 12
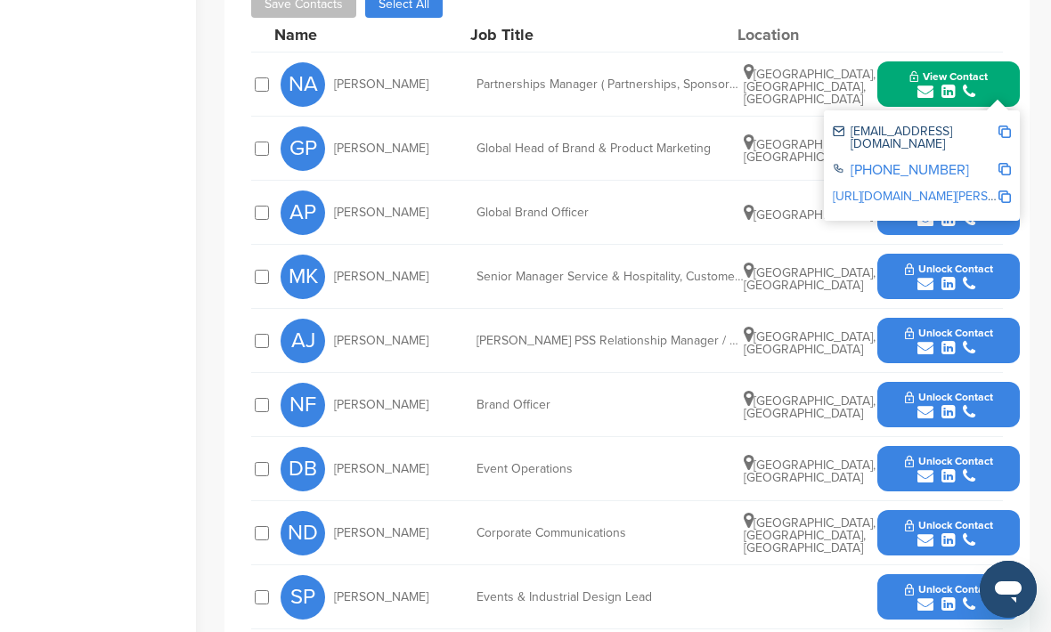
click at [159, 332] on div "Home Search My CRM Pitch Board My Pages Analytics Settings Help Center" at bounding box center [98, 175] width 196 height 1498
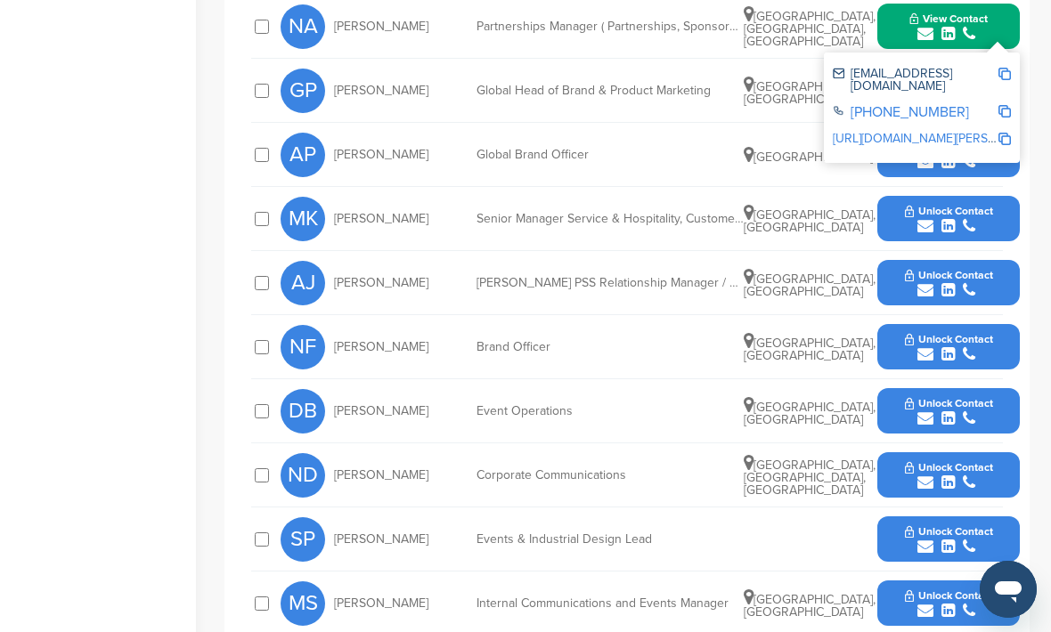
scroll to position [693, 0]
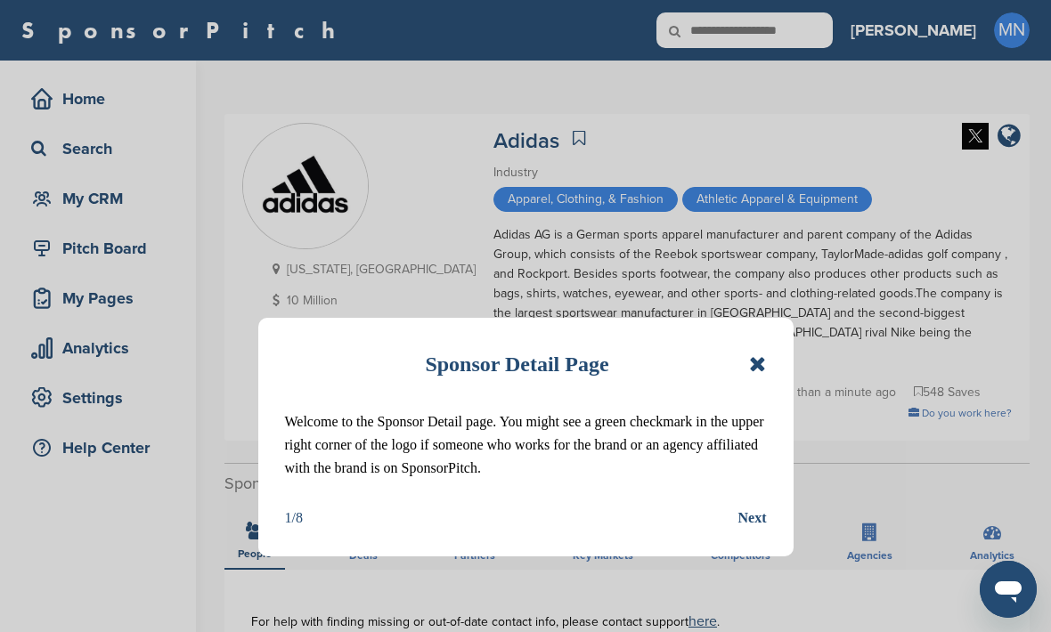
click at [765, 358] on icon at bounding box center [757, 364] width 17 height 21
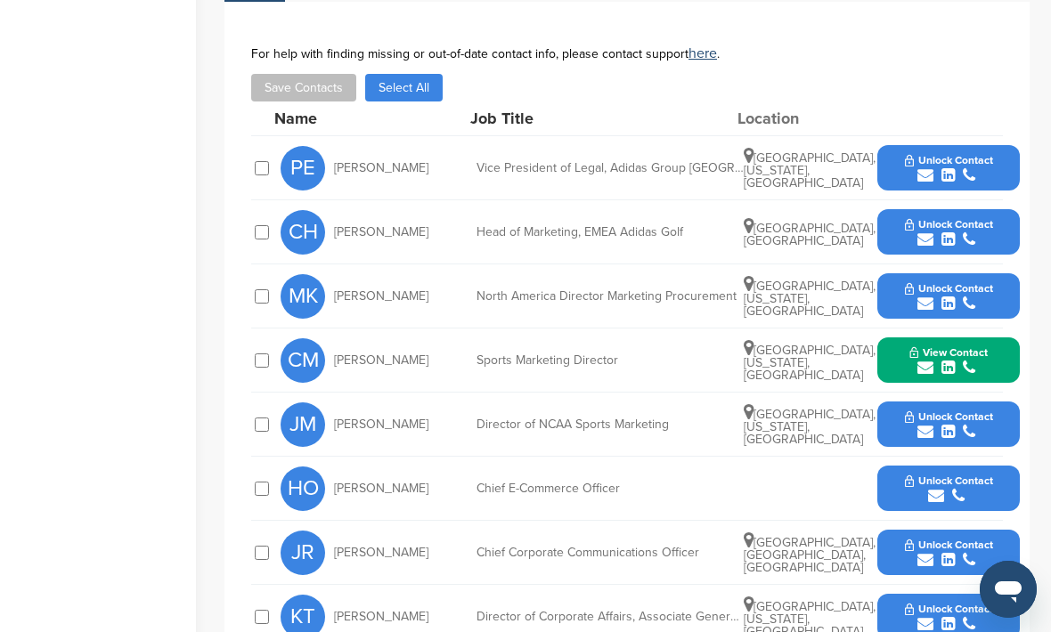
scroll to position [543, 0]
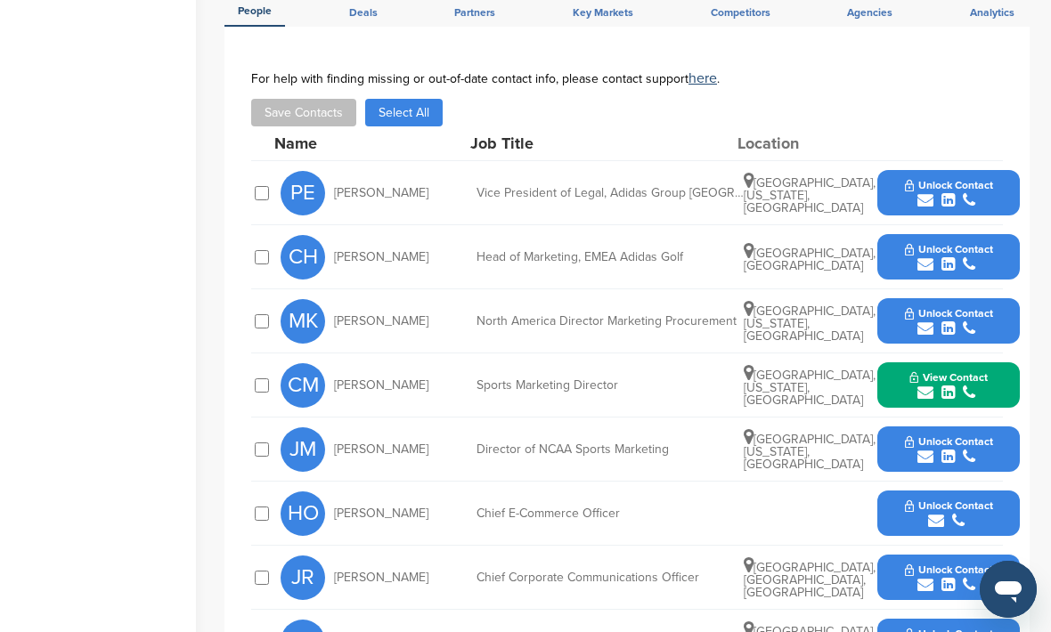
click at [986, 359] on button "View Contact" at bounding box center [948, 385] width 121 height 53
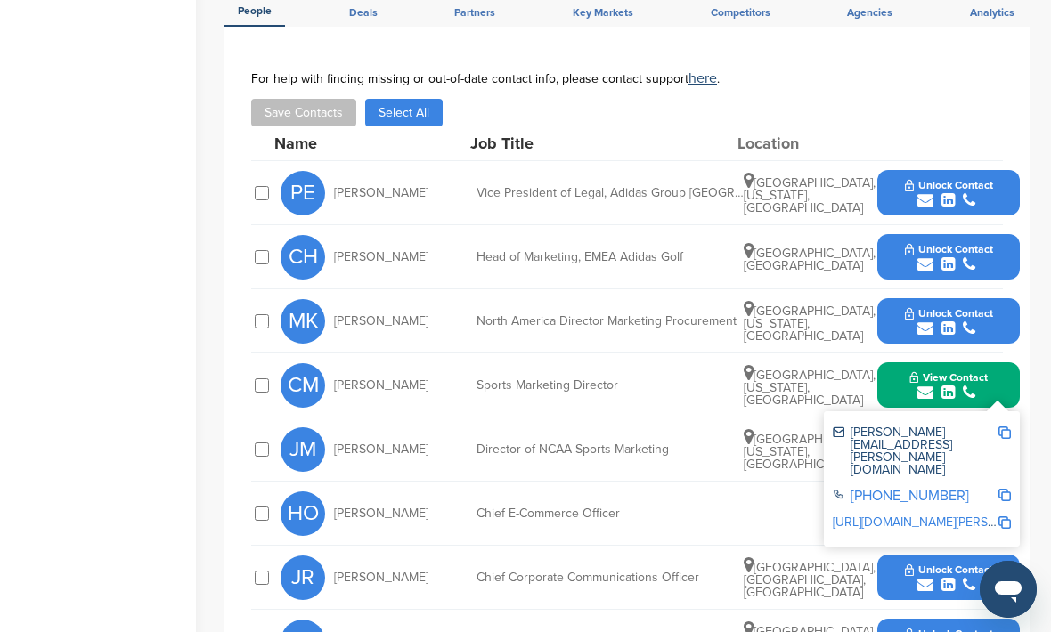
click at [77, 234] on div "Home Search My CRM Pitch Board My Pages Analytics Settings Help Center" at bounding box center [98, 243] width 196 height 1452
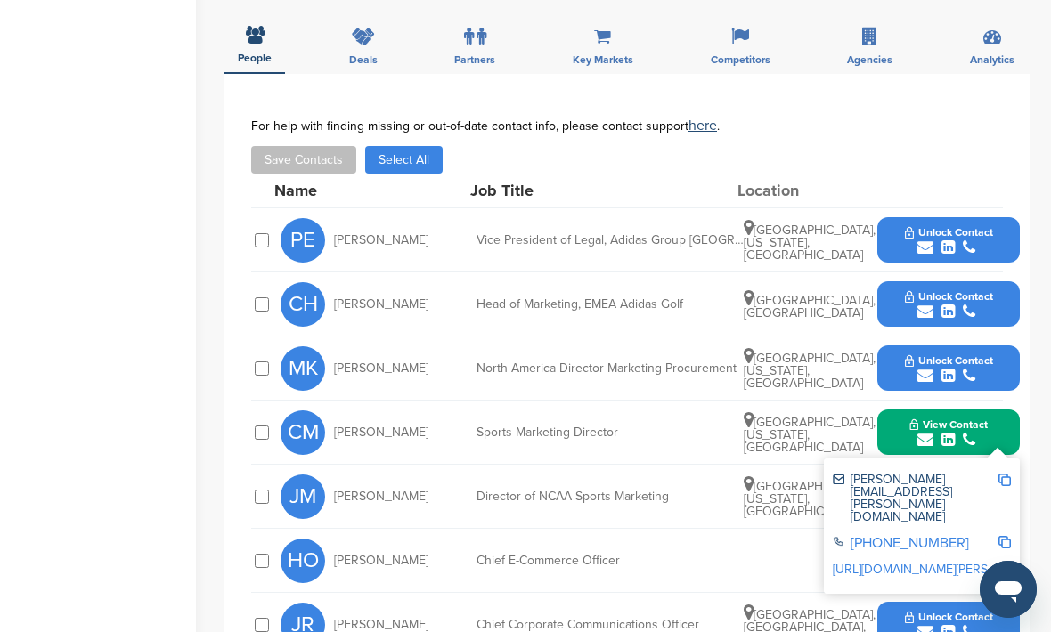
scroll to position [500, 0]
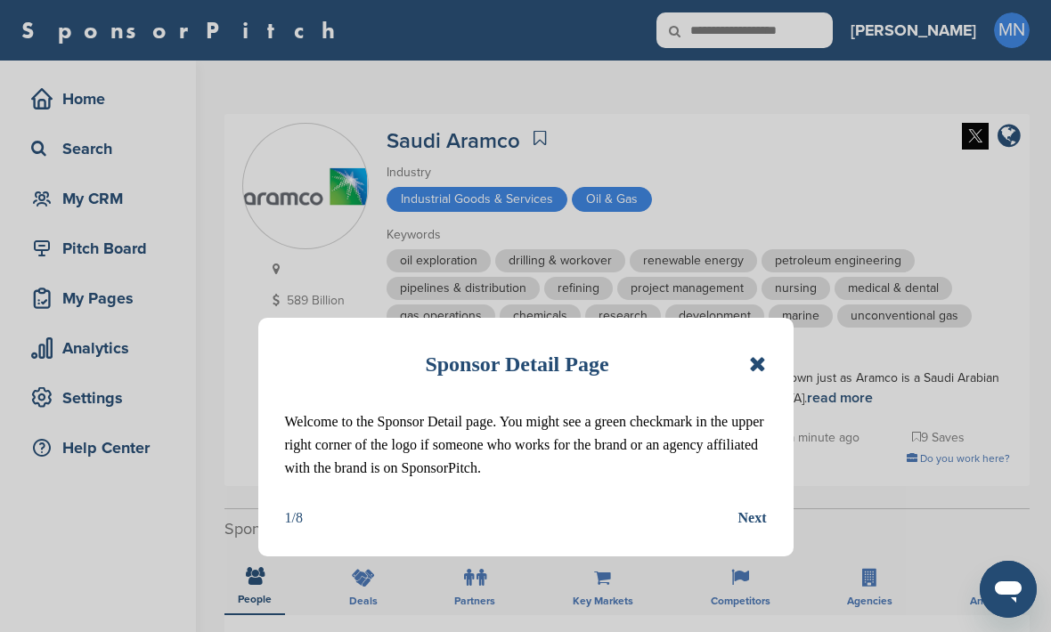
click at [761, 374] on icon at bounding box center [757, 364] width 17 height 21
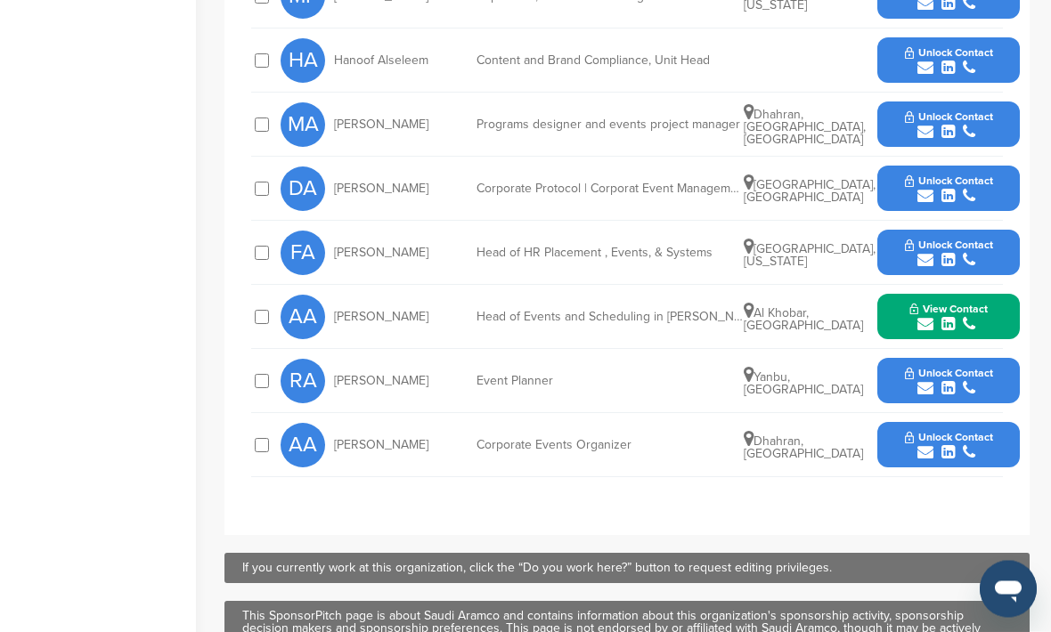
scroll to position [911, 0]
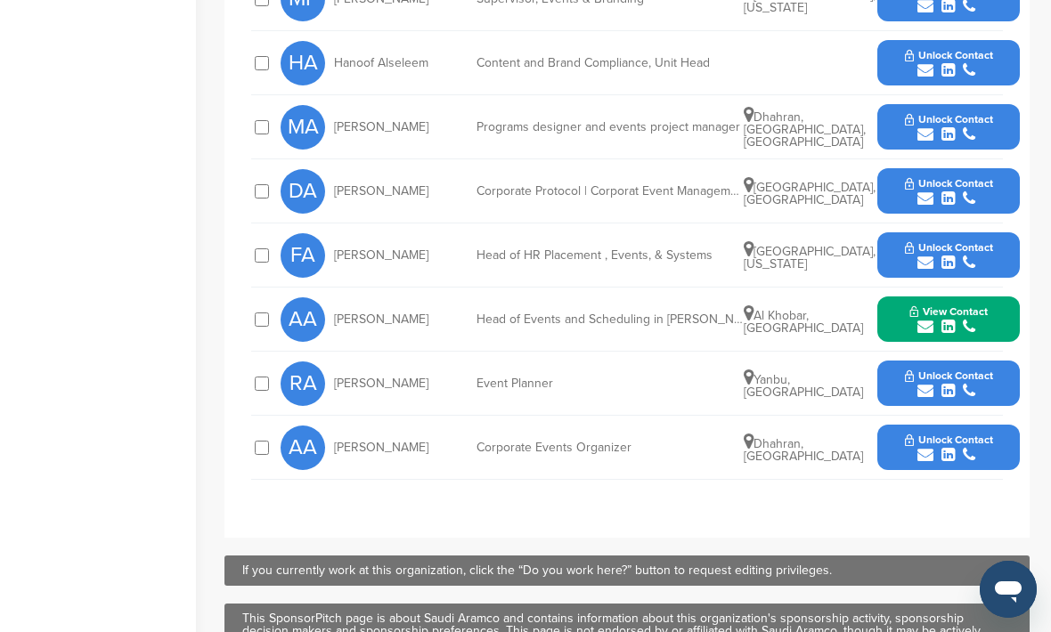
click at [877, 333] on div "View Contact [EMAIL_ADDRESS][DOMAIN_NAME] [PHONE_NUMBER] [URL][DOMAIN_NAME]" at bounding box center [948, 319] width 143 height 45
click at [913, 317] on span "View Contact" at bounding box center [948, 311] width 78 height 12
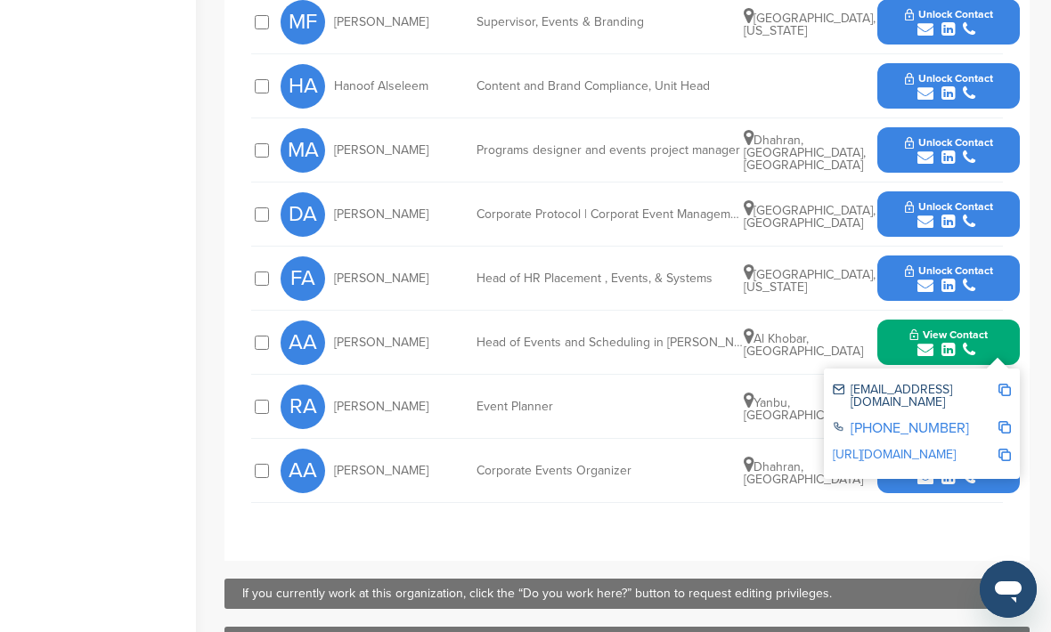
scroll to position [893, 0]
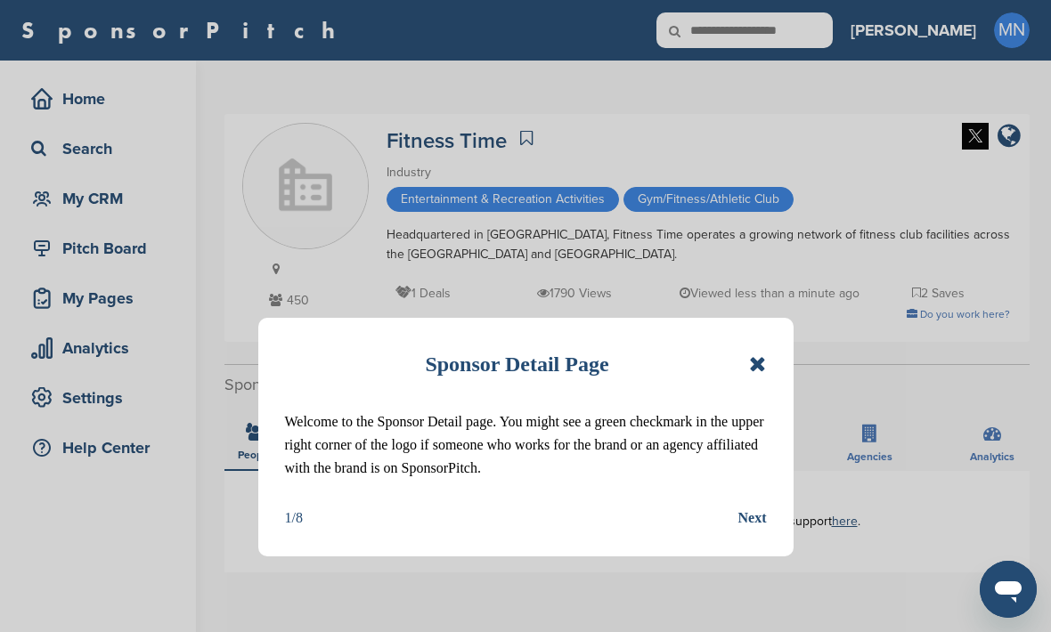
click at [765, 366] on icon at bounding box center [757, 364] width 17 height 21
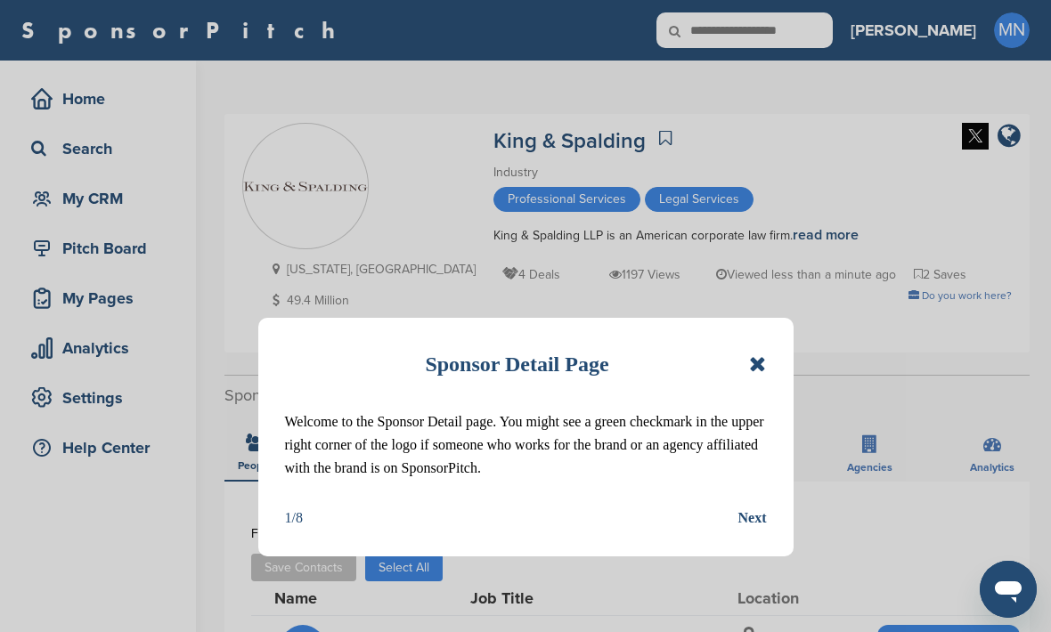
click at [781, 362] on div "Sponsor Detail Page Welcome to the Sponsor Detail page. You might see a green c…" at bounding box center [525, 437] width 535 height 239
click at [766, 355] on icon at bounding box center [757, 364] width 17 height 21
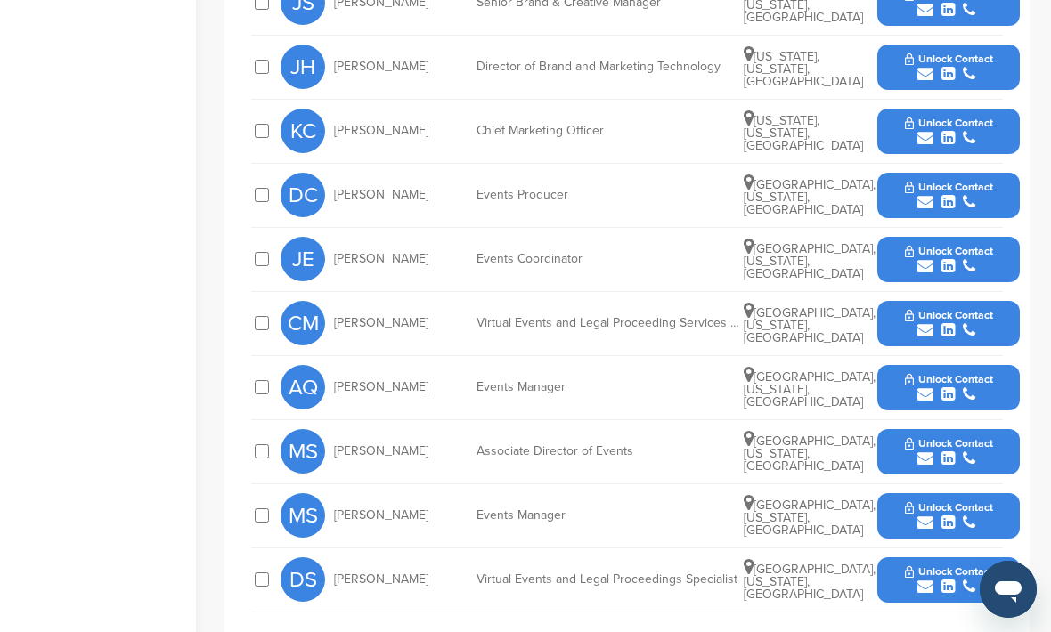
scroll to position [647, 0]
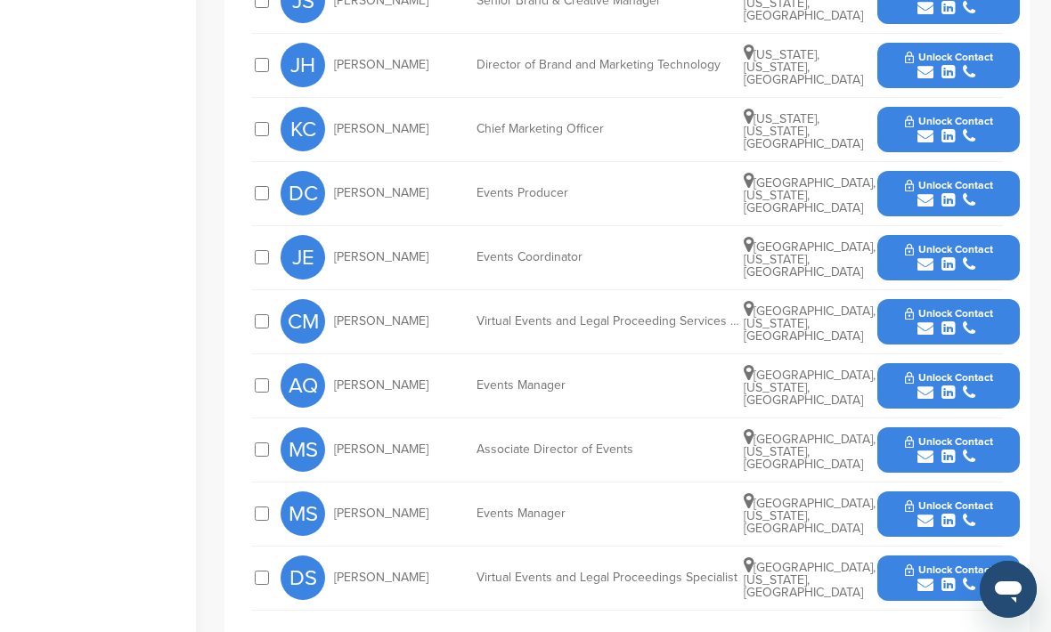
click at [986, 135] on div "submit" at bounding box center [949, 136] width 88 height 17
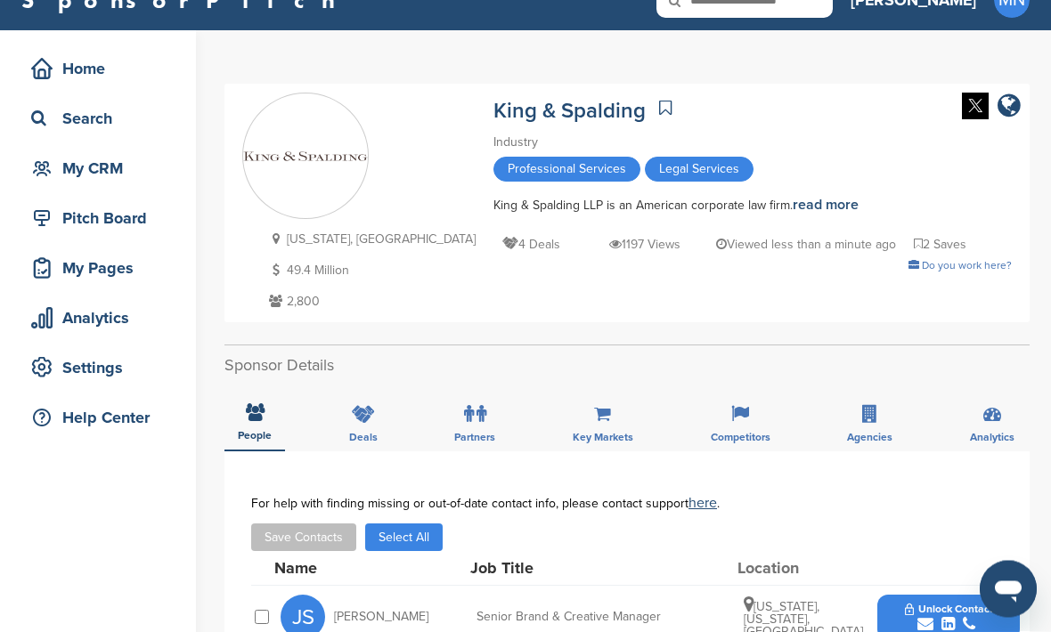
scroll to position [24, 0]
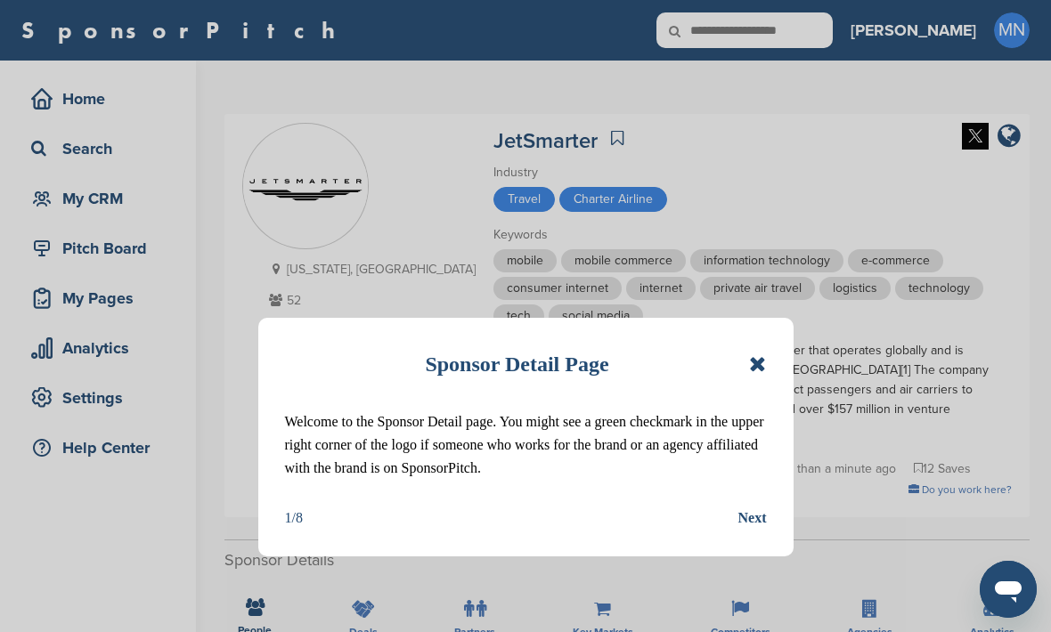
click at [764, 365] on icon at bounding box center [757, 364] width 17 height 21
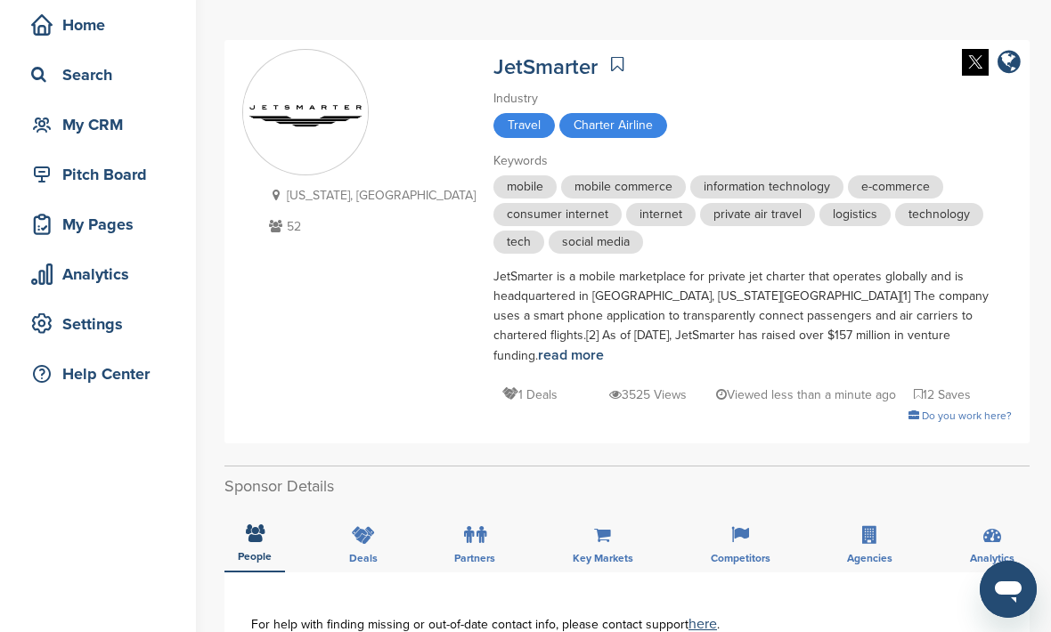
scroll to position [289, 0]
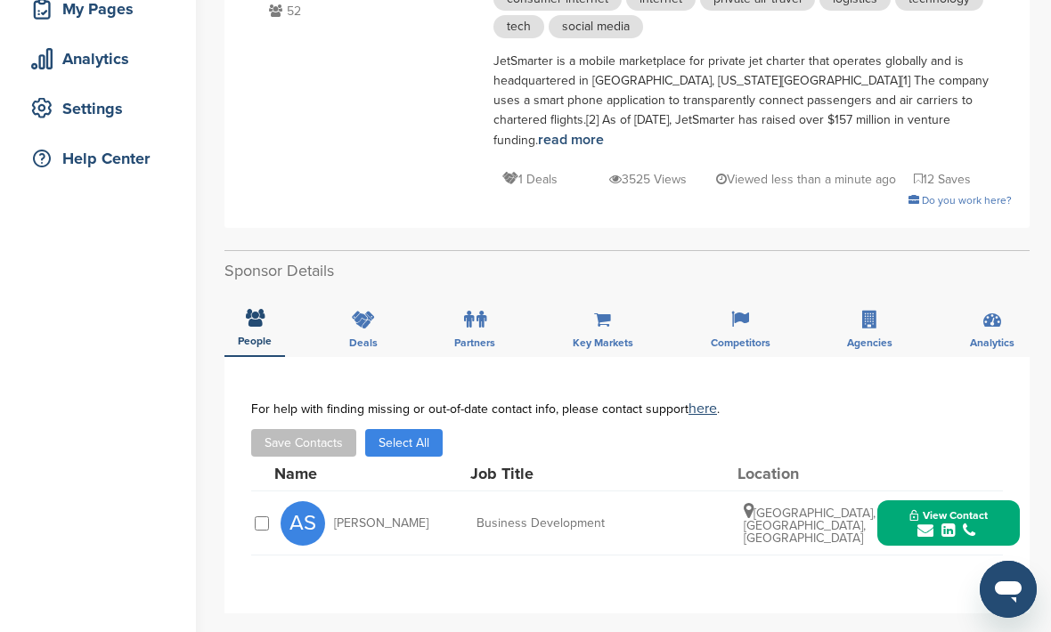
click at [995, 497] on button "View Contact" at bounding box center [948, 523] width 121 height 53
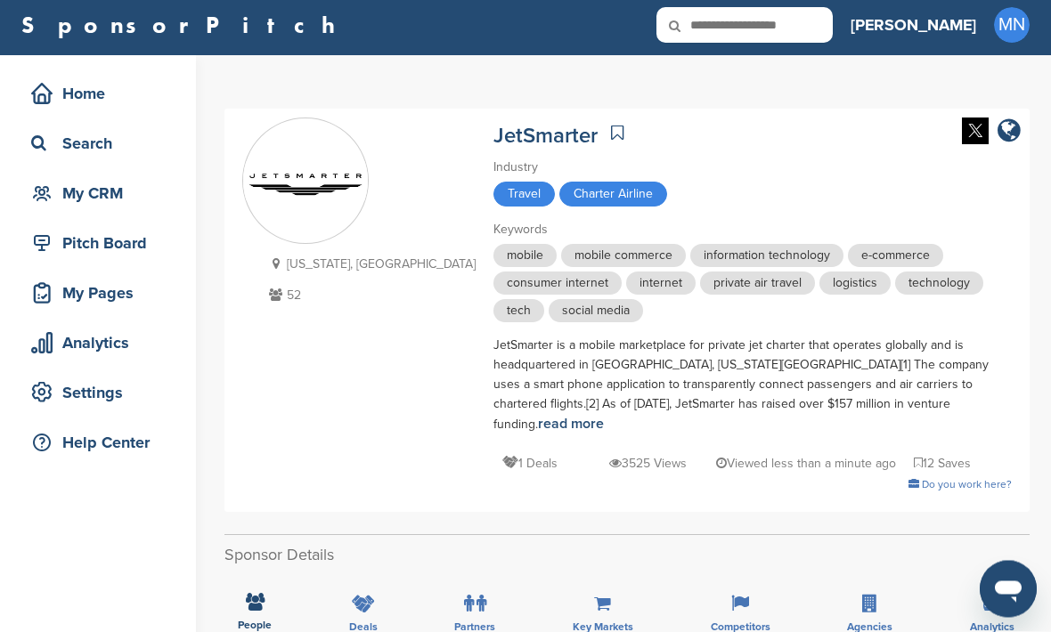
scroll to position [0, 0]
